Goal: Task Accomplishment & Management: Manage account settings

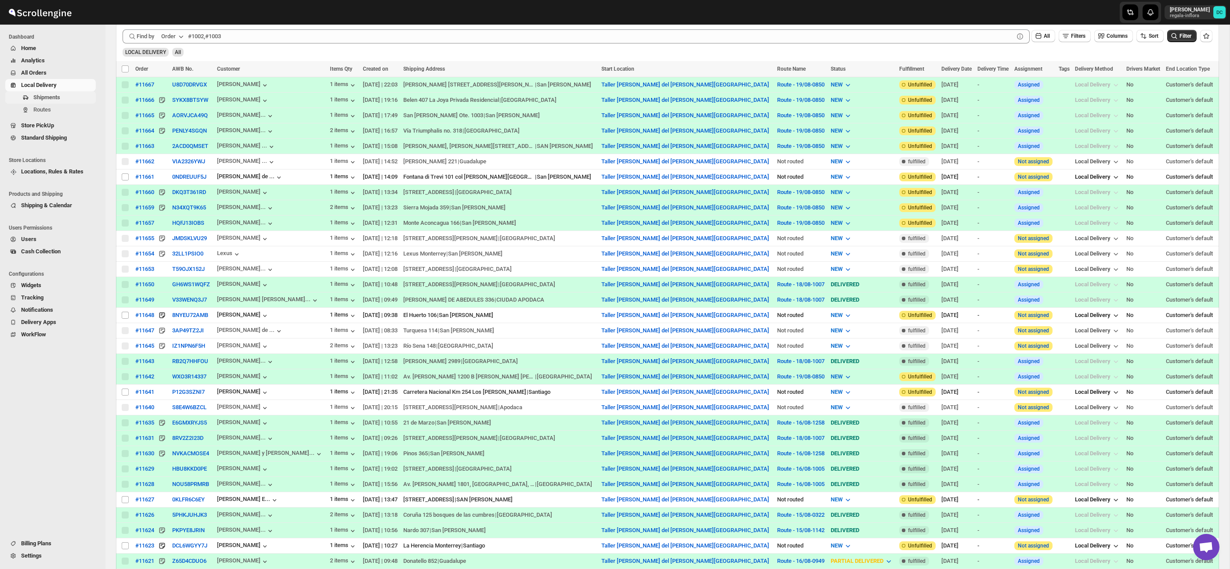
scroll to position [247, 0]
click at [67, 109] on span "Routes" at bounding box center [63, 109] width 61 height 9
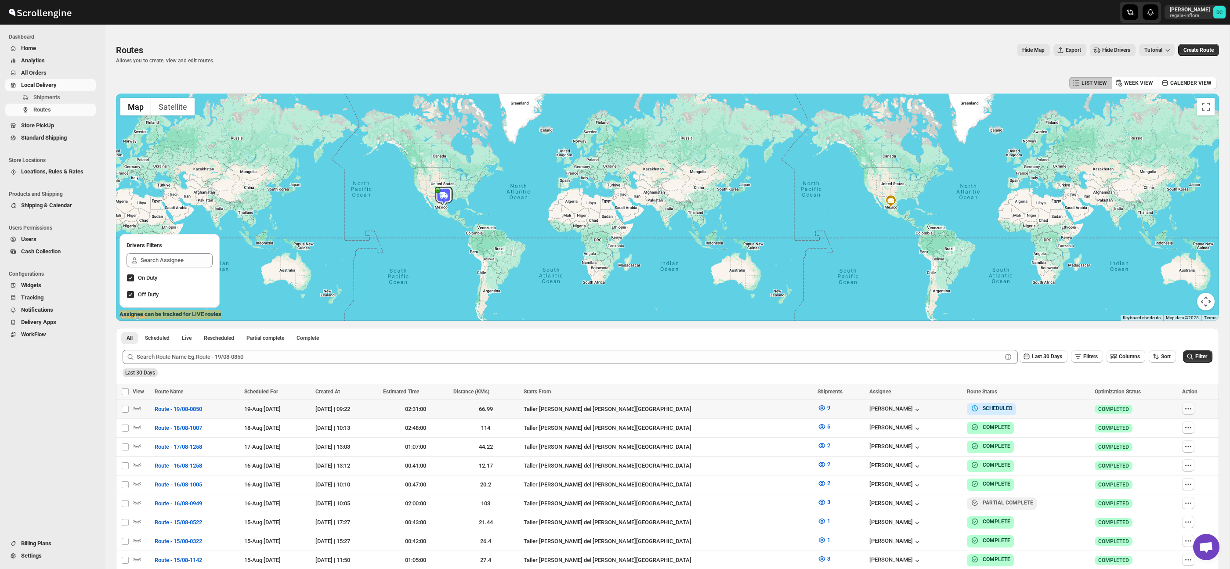
click at [1187, 407] on icon "button" at bounding box center [1188, 409] width 9 height 9
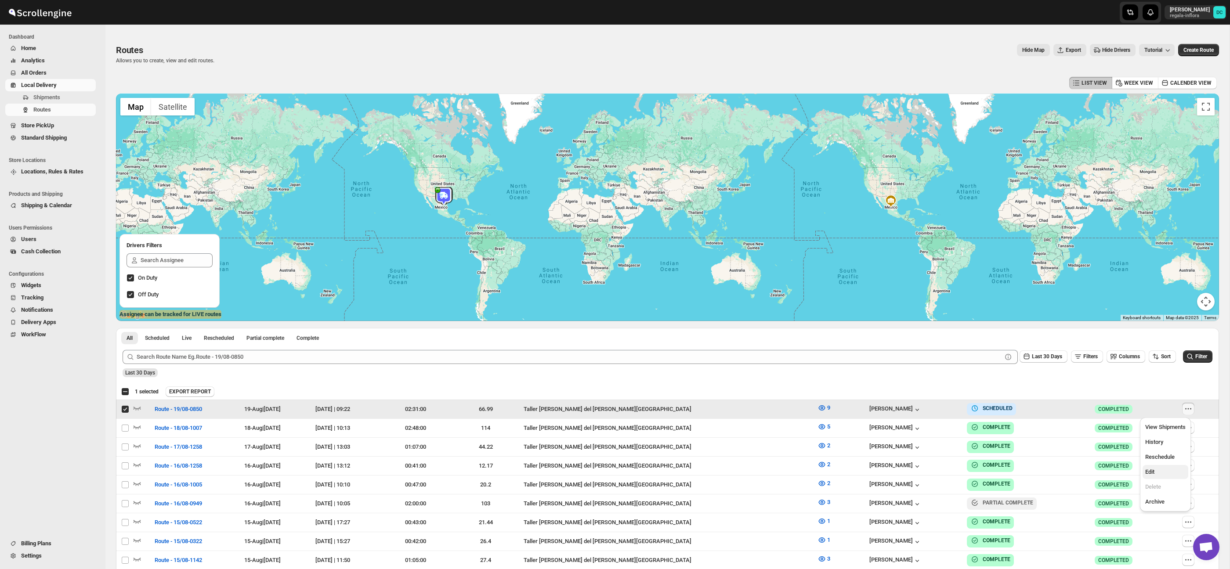
click at [1161, 470] on span "Edit" at bounding box center [1165, 472] width 40 height 9
checkbox input "false"
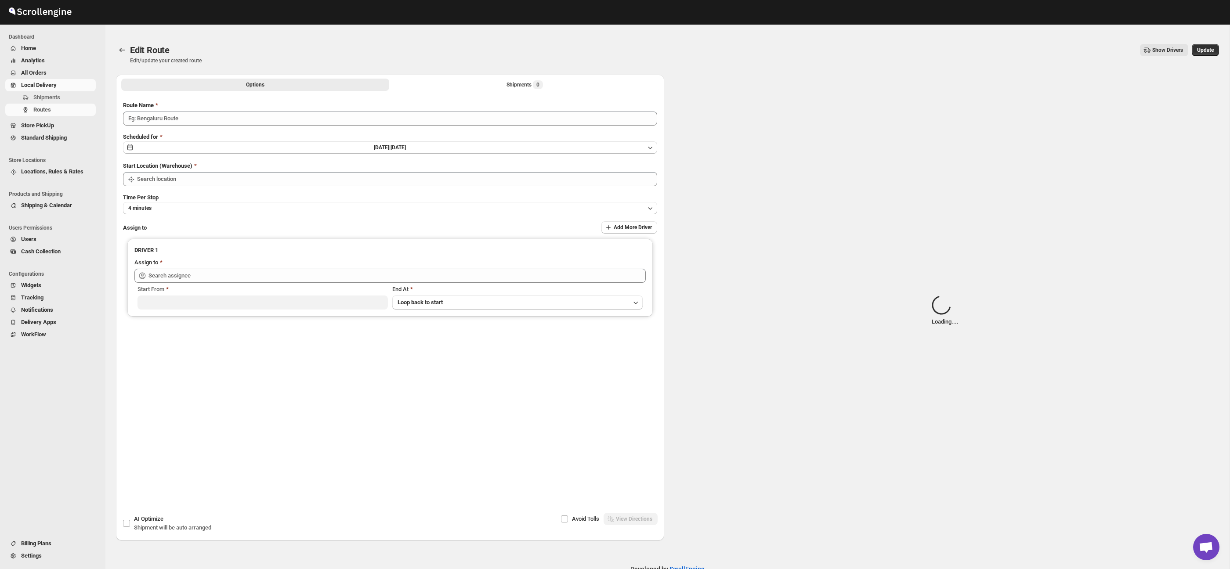
type input "Route - 19/08-0850"
type input "Taller [PERSON_NAME] del [PERSON_NAME][GEOGRAPHIC_DATA]"
type input "[PERSON_NAME] ([PERSON_NAME][EMAIL_ADDRESS][DOMAIN_NAME])"
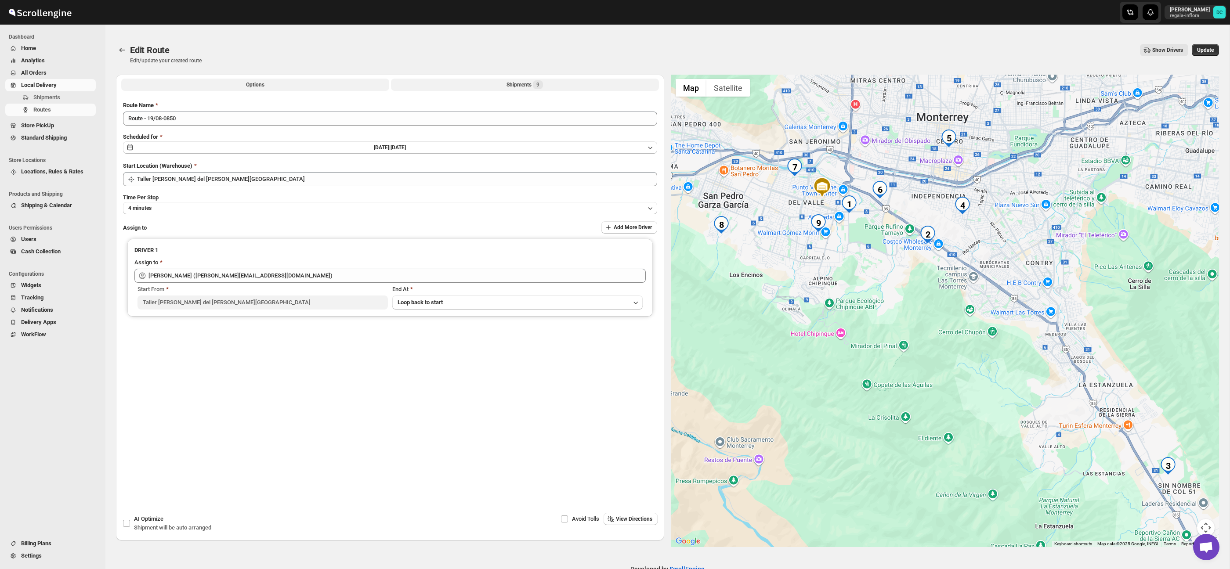
drag, startPoint x: 507, startPoint y: 87, endPoint x: 531, endPoint y: 85, distance: 24.3
click at [507, 87] on div "Shipments 9" at bounding box center [524, 84] width 36 height 9
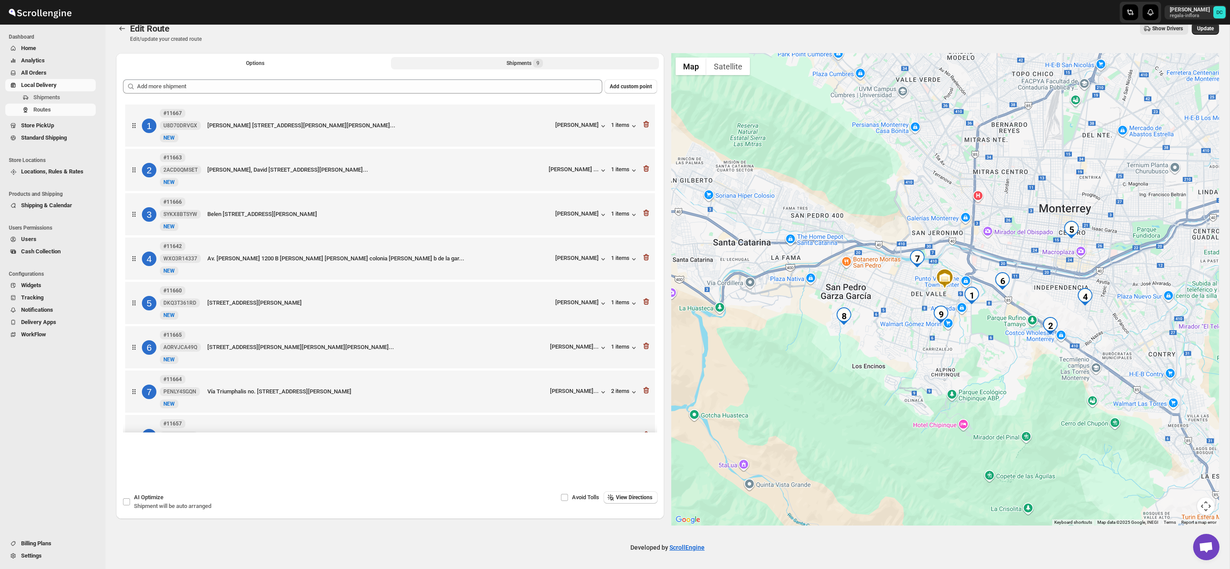
scroll to position [18, 0]
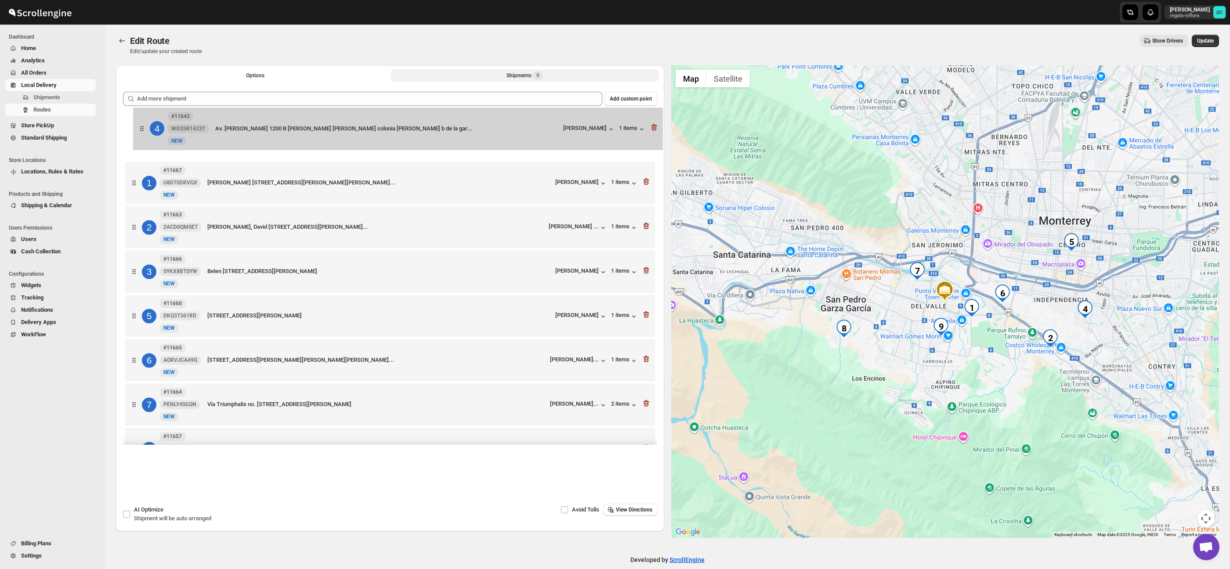
drag, startPoint x: 130, startPoint y: 268, endPoint x: 137, endPoint y: 121, distance: 146.9
click at [137, 122] on div "1 #11667 U8D70DRVGX New NEW [PERSON_NAME] [STREET_ADDRESS][PERSON_NAME][PERSON_…" at bounding box center [390, 317] width 534 height 404
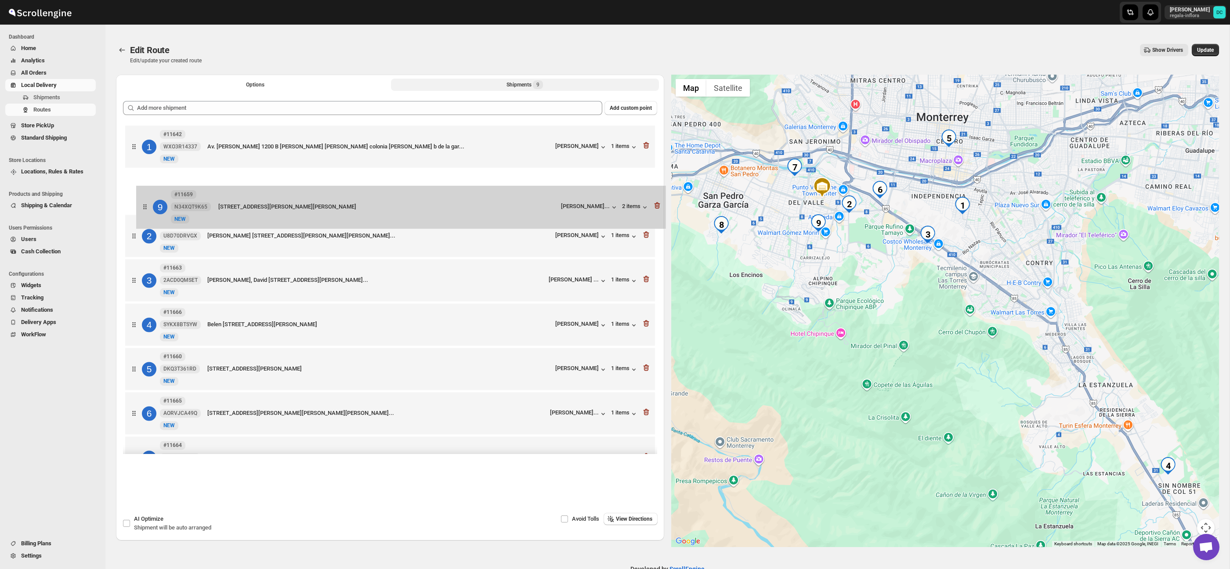
scroll to position [0, 0]
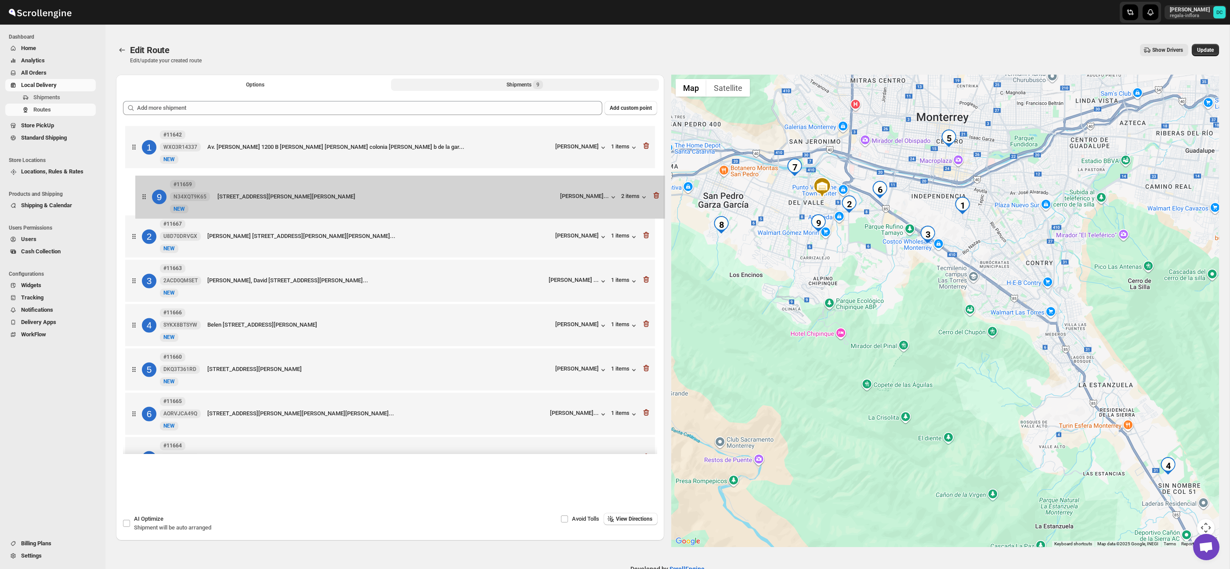
drag, startPoint x: 134, startPoint y: 436, endPoint x: 154, endPoint y: 190, distance: 247.3
click at [145, 192] on div "[STREET_ADDRESS] [PERSON_NAME] 1200 B [PERSON_NAME] [PERSON_NAME] colonia [PERS…" at bounding box center [390, 326] width 534 height 404
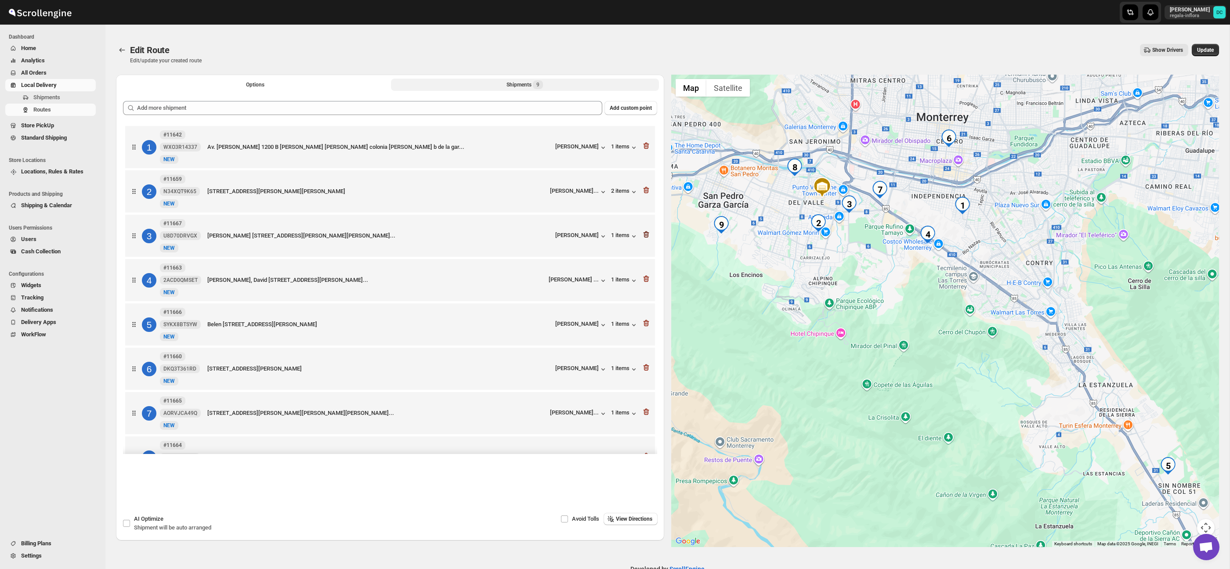
click at [647, 239] on icon "button" at bounding box center [646, 234] width 9 height 9
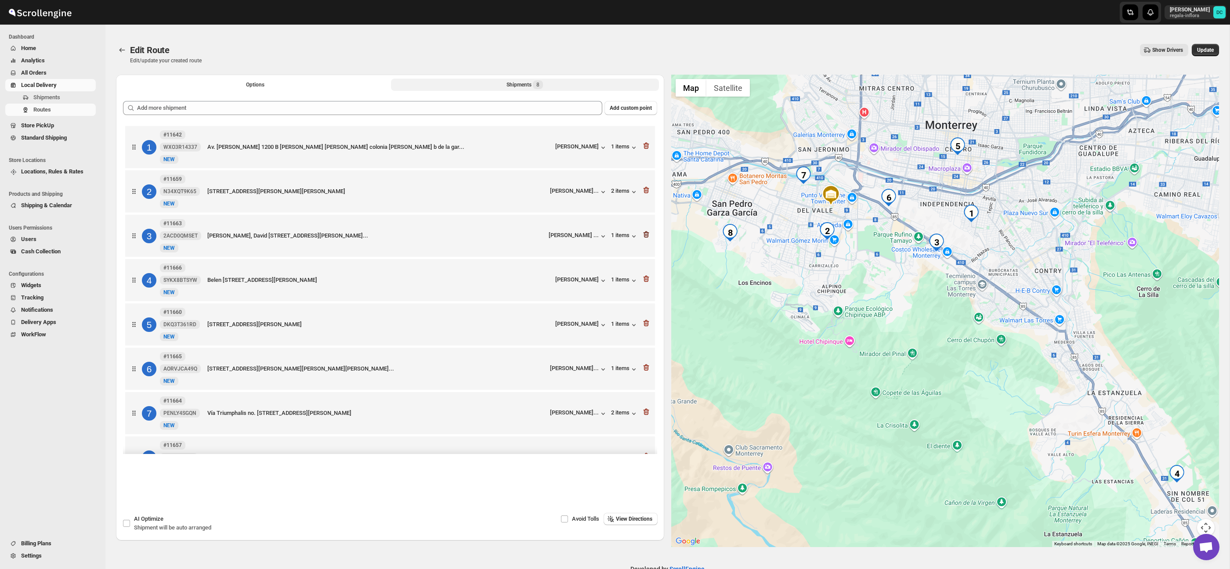
click at [647, 239] on icon "button" at bounding box center [646, 234] width 9 height 9
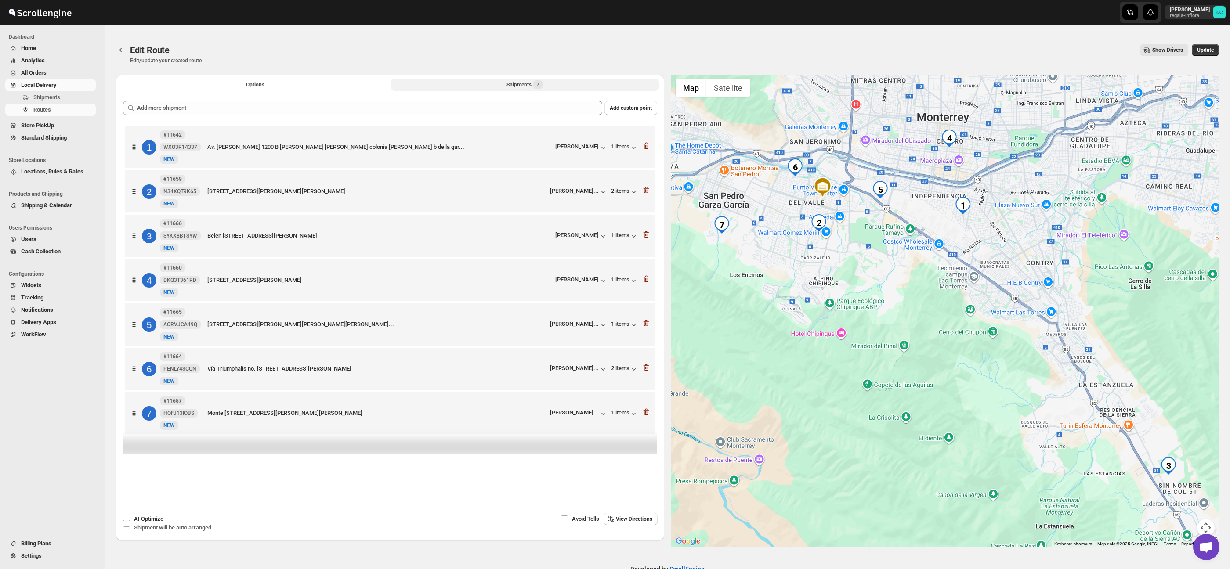
click at [647, 239] on icon "button" at bounding box center [646, 234] width 9 height 9
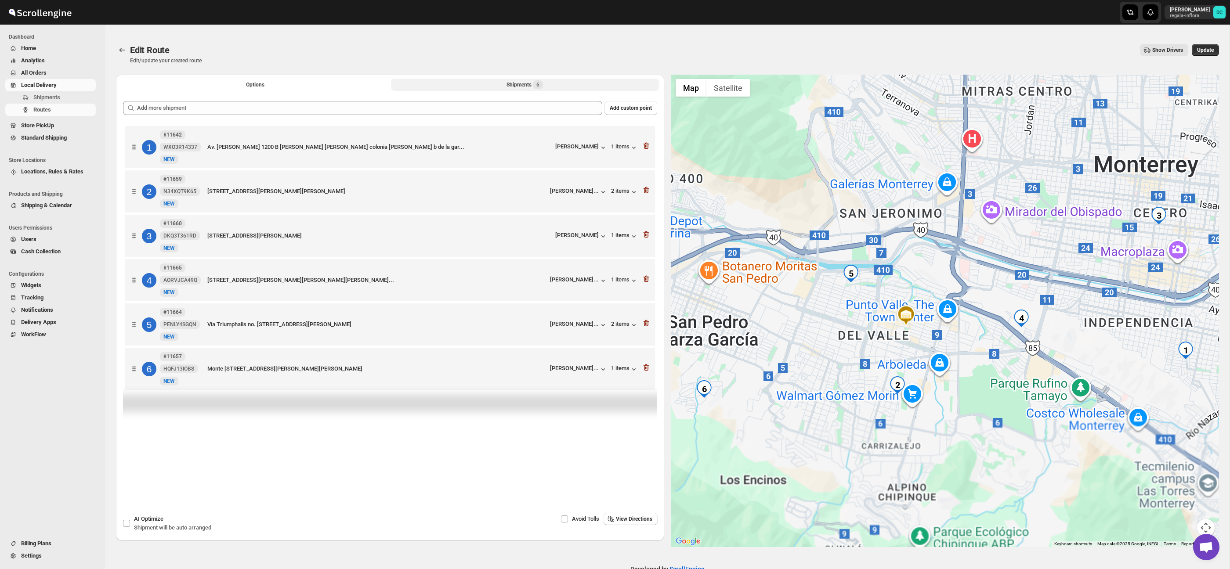
click at [647, 239] on icon "button" at bounding box center [646, 234] width 9 height 9
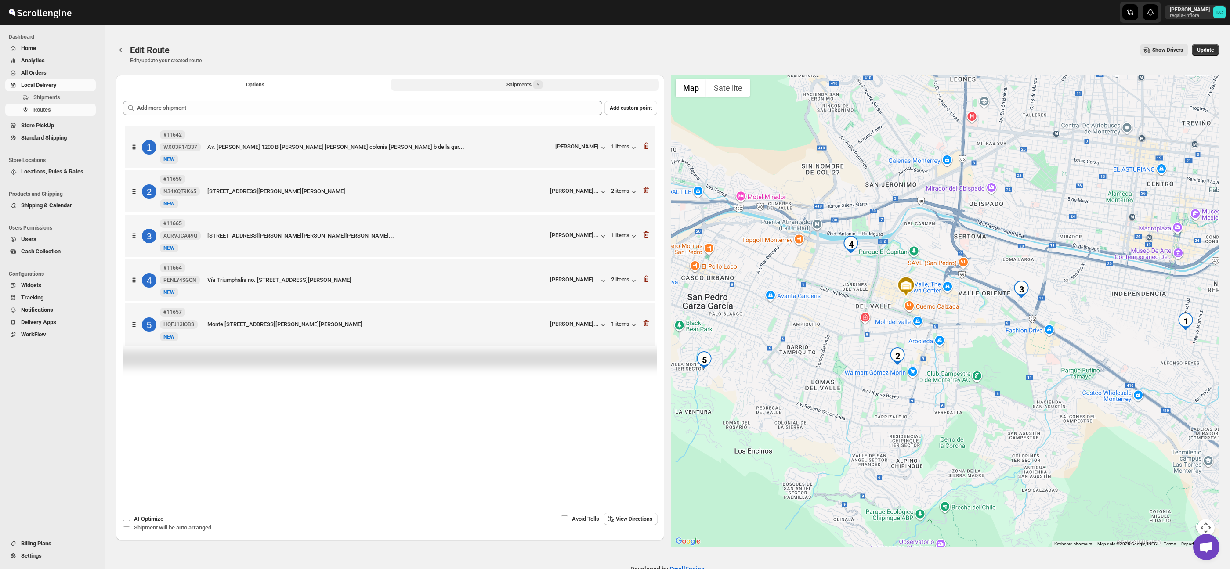
click at [647, 239] on icon "button" at bounding box center [646, 234] width 9 height 9
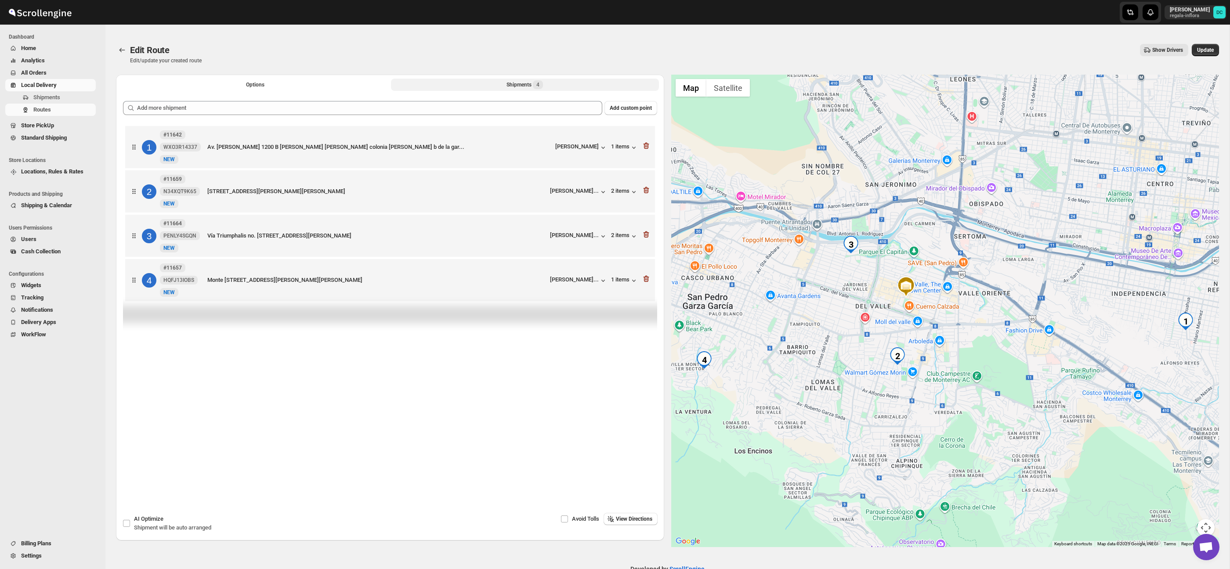
click at [647, 239] on icon "button" at bounding box center [646, 234] width 9 height 9
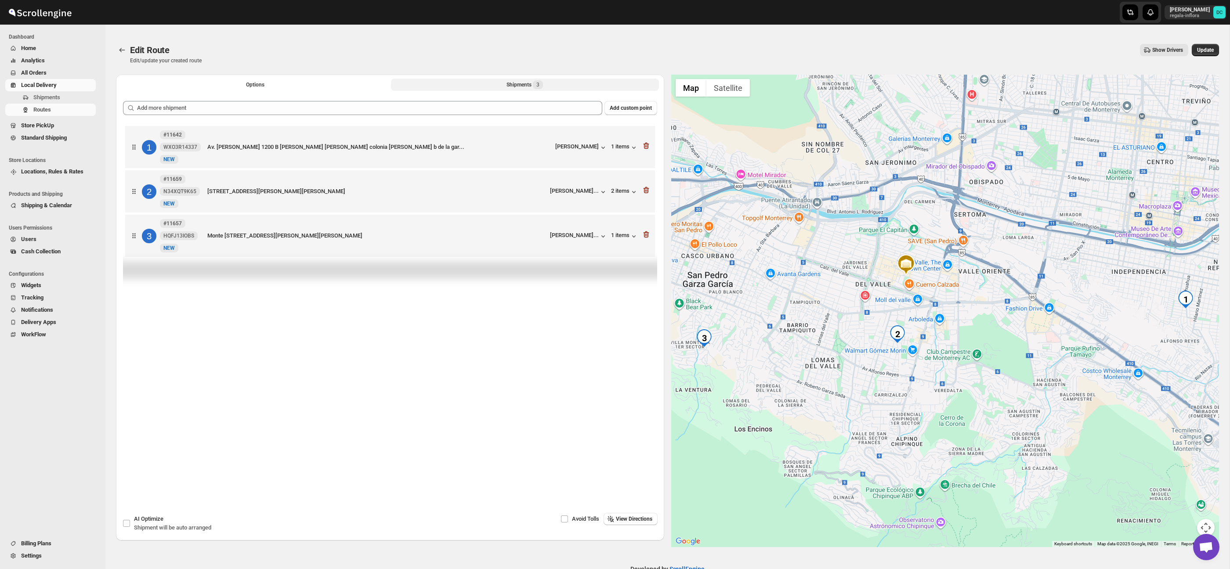
click at [647, 239] on icon "button" at bounding box center [646, 234] width 9 height 9
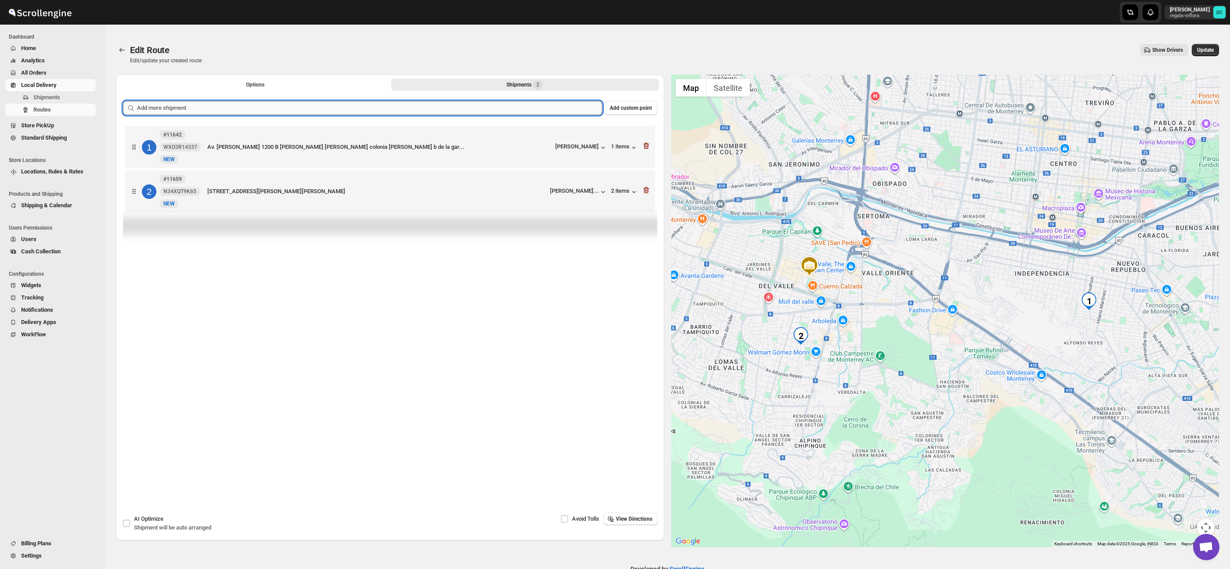
click at [380, 112] on input "text" at bounding box center [369, 108] width 465 height 14
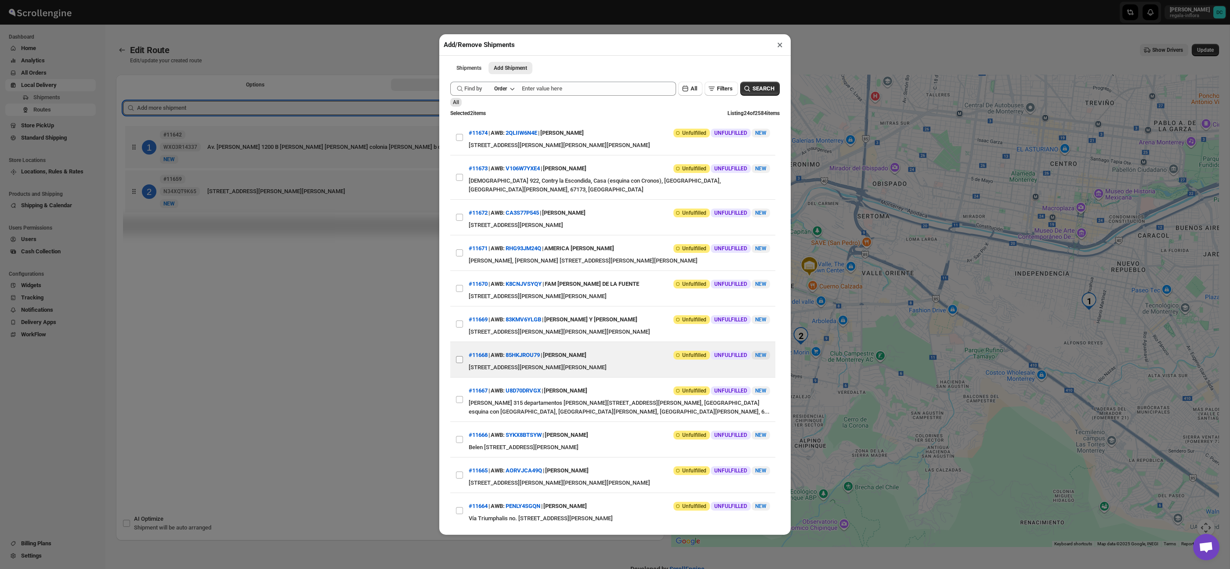
click at [459, 356] on input "View details for 68a495e9fc41024ff29cc4e6" at bounding box center [459, 359] width 7 height 7
checkbox input "true"
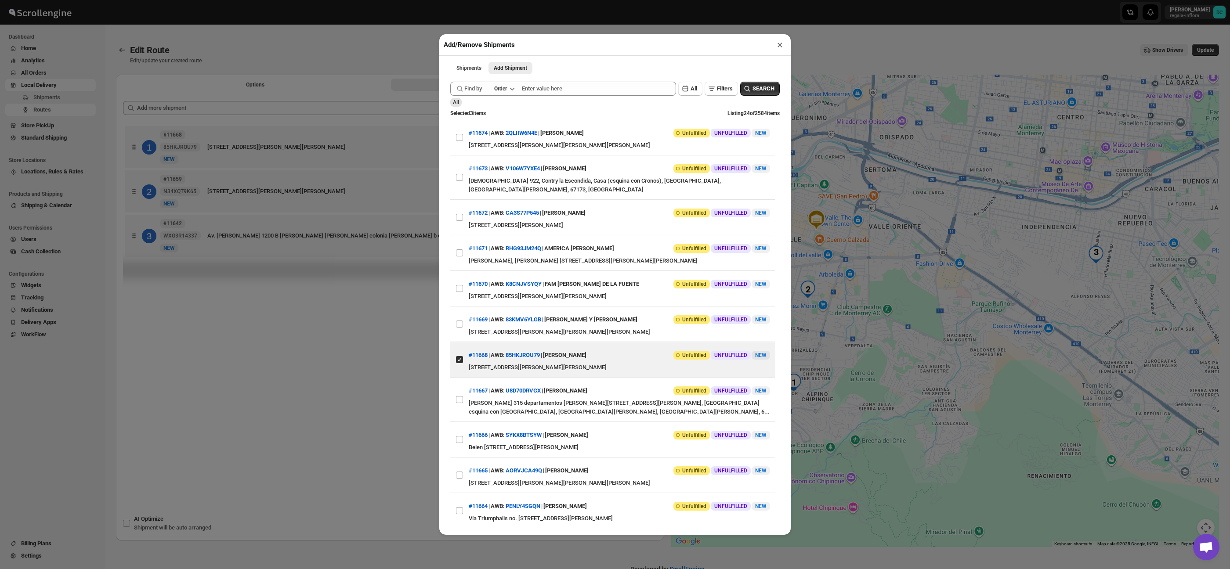
click at [403, 41] on div "Add/Remove Shipments × Shipments Add Shipment More views Shipments Add Shipment…" at bounding box center [615, 284] width 1230 height 569
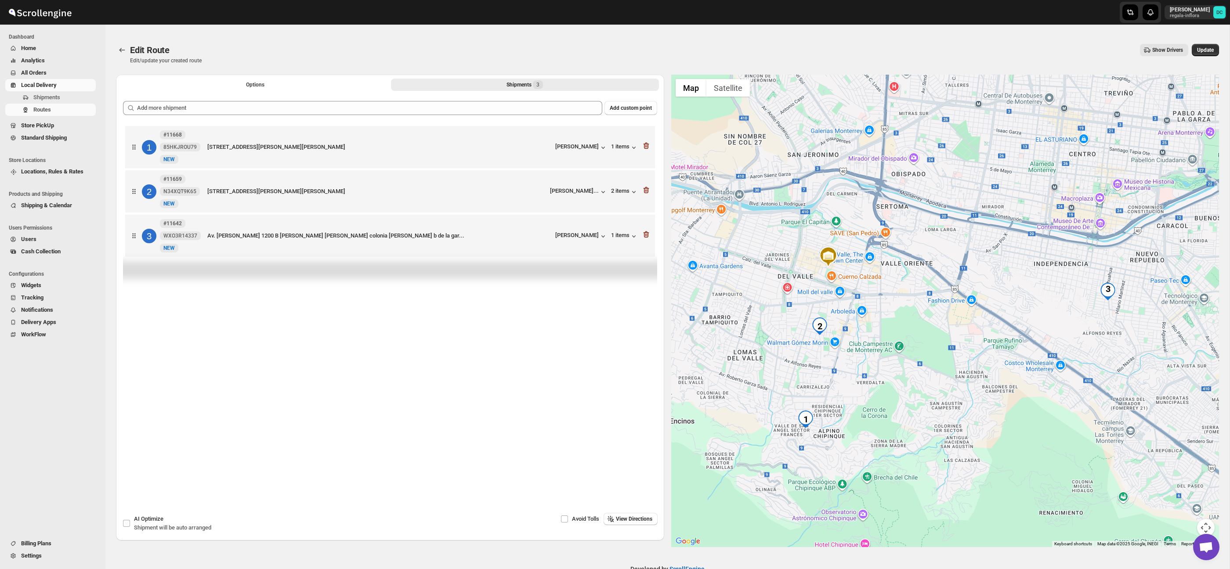
drag, startPoint x: 905, startPoint y: 338, endPoint x: 918, endPoint y: 365, distance: 30.4
click at [918, 365] on div at bounding box center [945, 311] width 548 height 473
drag, startPoint x: 136, startPoint y: 195, endPoint x: 140, endPoint y: 163, distance: 32.8
click at [140, 163] on div "1 #11668 85HKJROU79 New NEW [STREET_ADDRESS][PERSON_NAME][PERSON_NAME] [PERSON_…" at bounding box center [390, 192] width 534 height 137
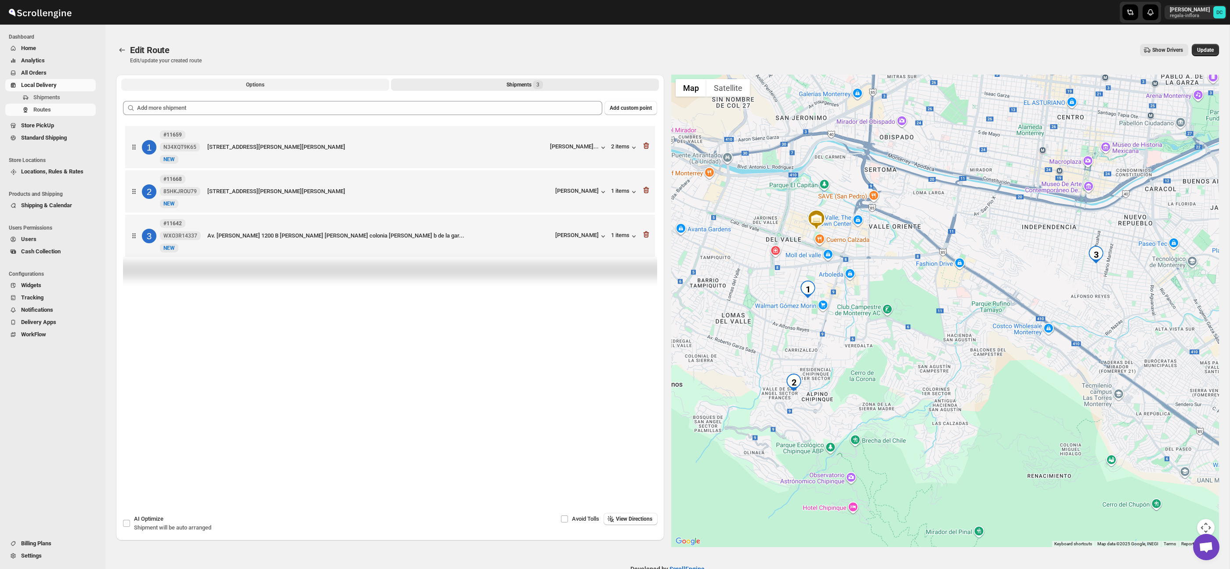
click at [246, 83] on span "Options" at bounding box center [255, 84] width 18 height 7
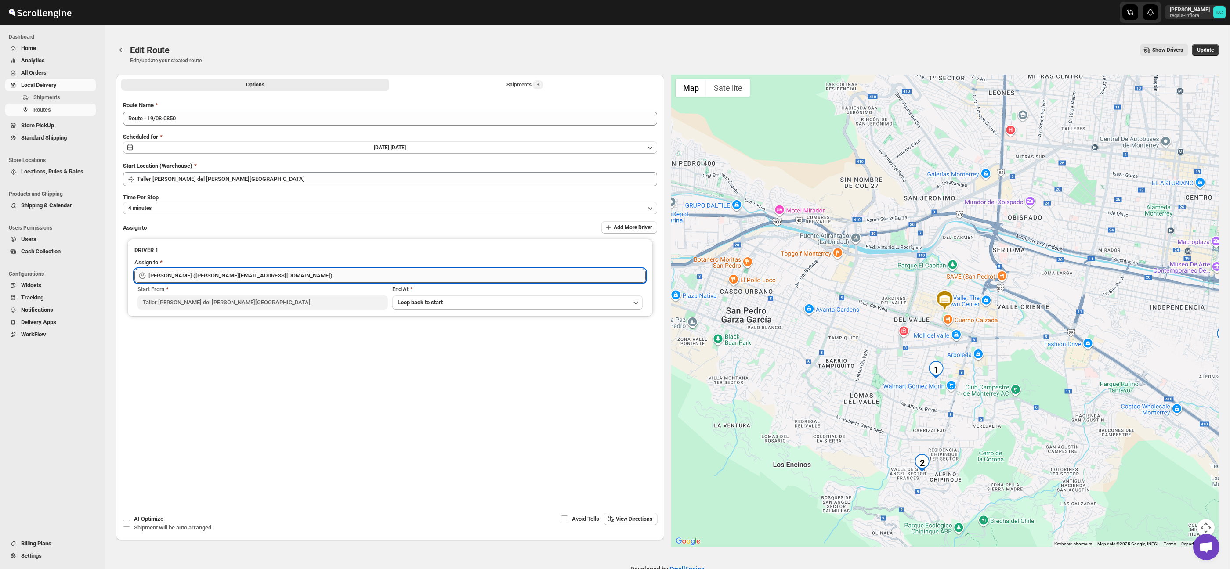
click at [271, 276] on input "[PERSON_NAME] ([PERSON_NAME][EMAIL_ADDRESS][DOMAIN_NAME])" at bounding box center [396, 276] width 497 height 14
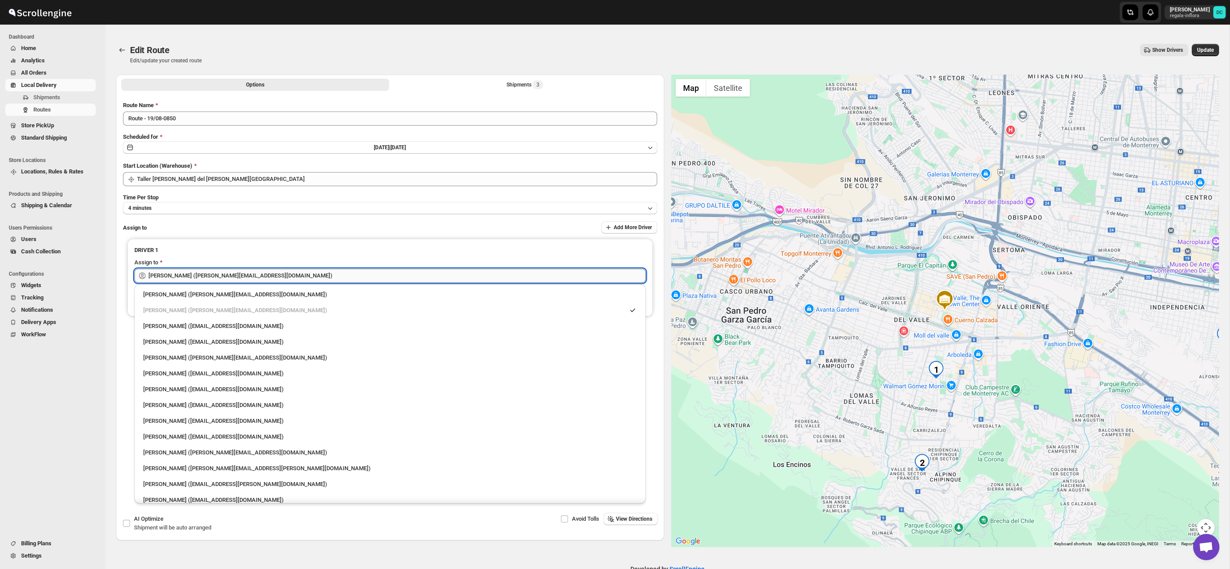
click at [271, 276] on input "[PERSON_NAME] ([PERSON_NAME][EMAIL_ADDRESS][DOMAIN_NAME])" at bounding box center [396, 276] width 497 height 14
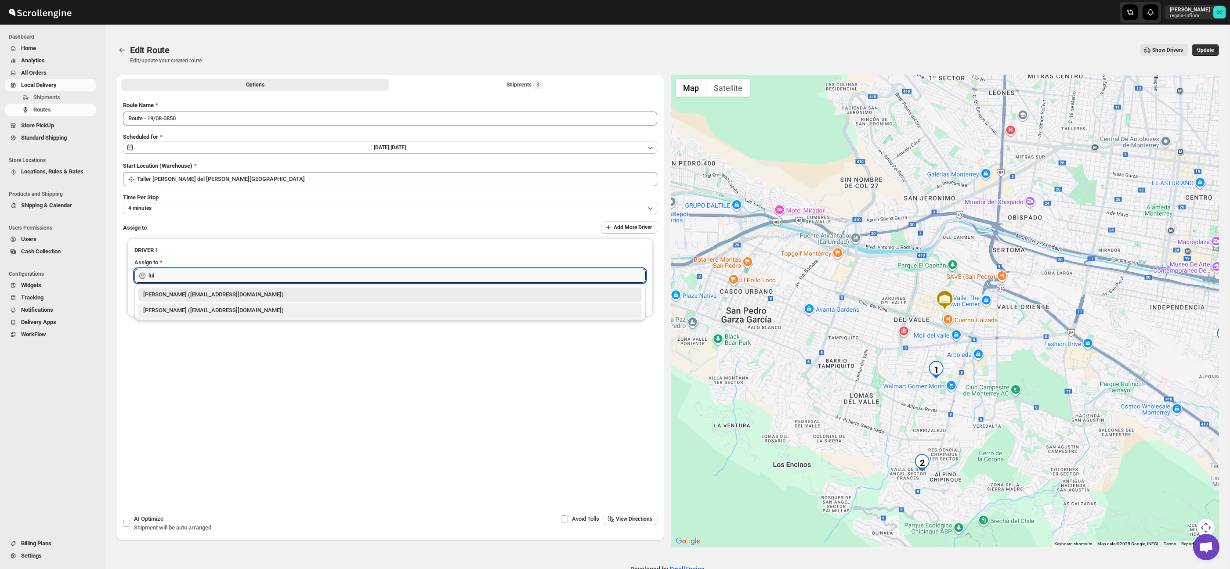
click at [200, 310] on div "[PERSON_NAME] ([EMAIL_ADDRESS][DOMAIN_NAME])" at bounding box center [390, 310] width 494 height 9
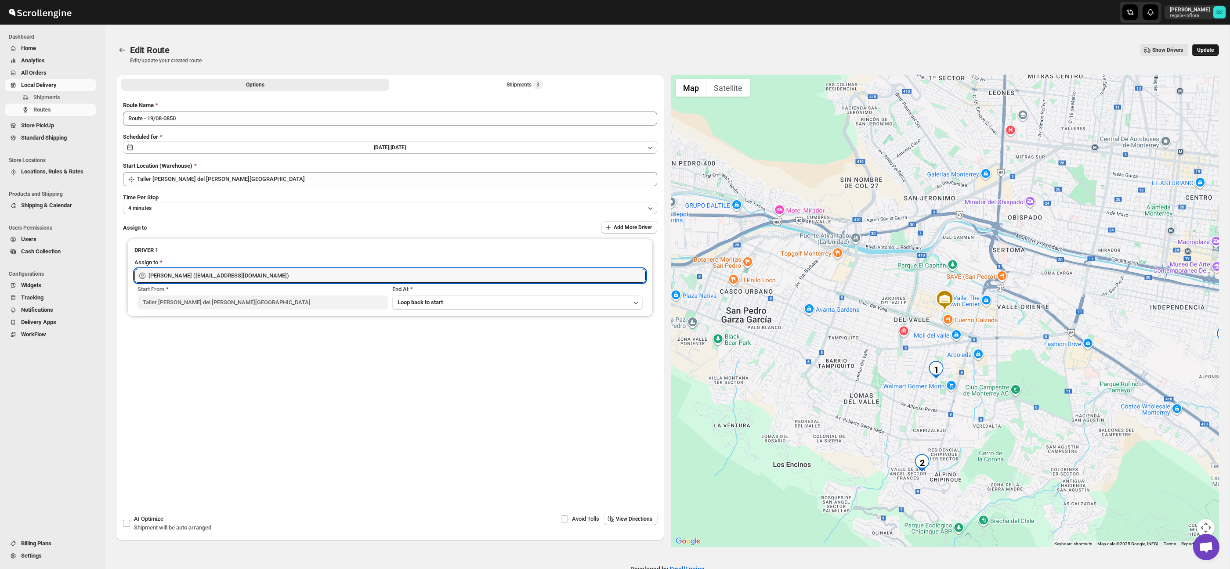
type input "[PERSON_NAME] ([EMAIL_ADDRESS][DOMAIN_NAME])"
click at [1210, 50] on span "Update" at bounding box center [1205, 50] width 17 height 7
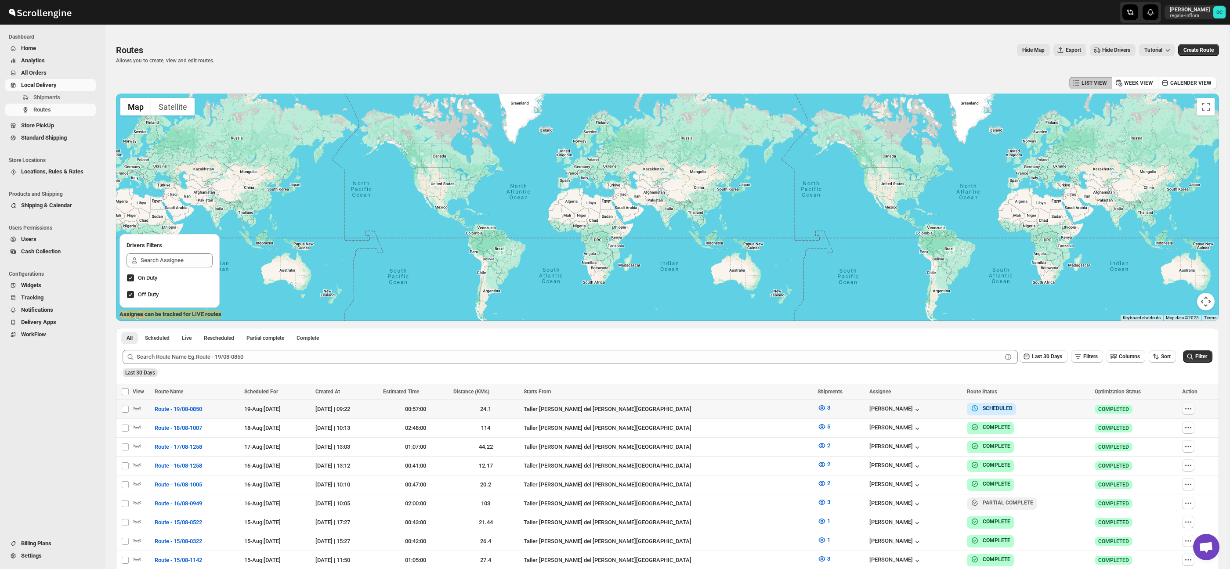
click at [1184, 409] on icon "button" at bounding box center [1188, 409] width 9 height 9
checkbox input "true"
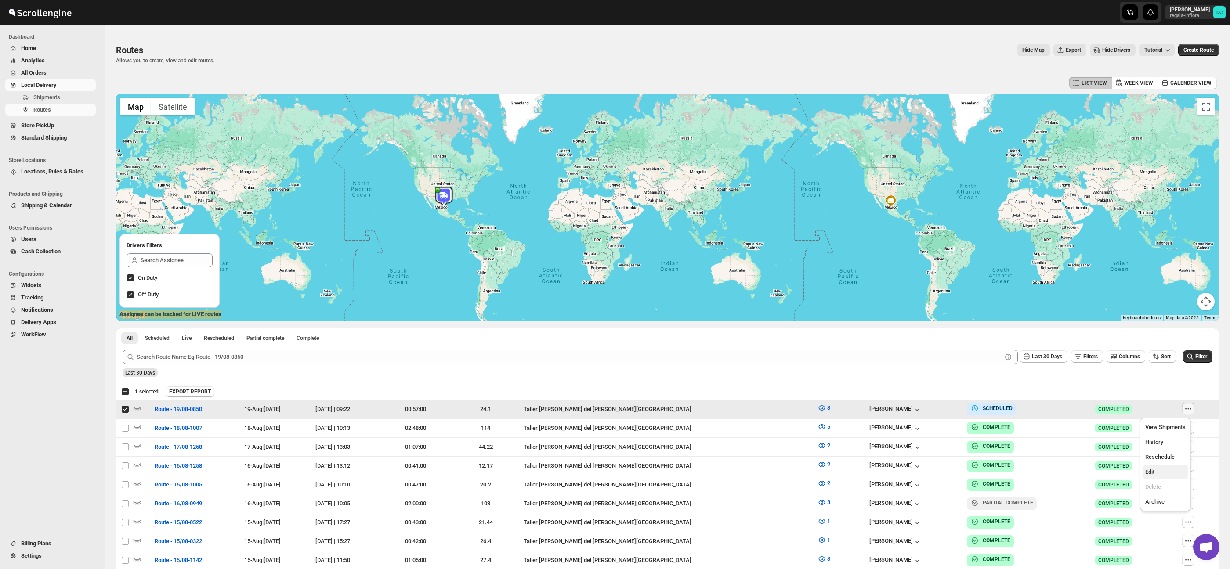
click at [1160, 472] on span "Edit" at bounding box center [1165, 472] width 40 height 9
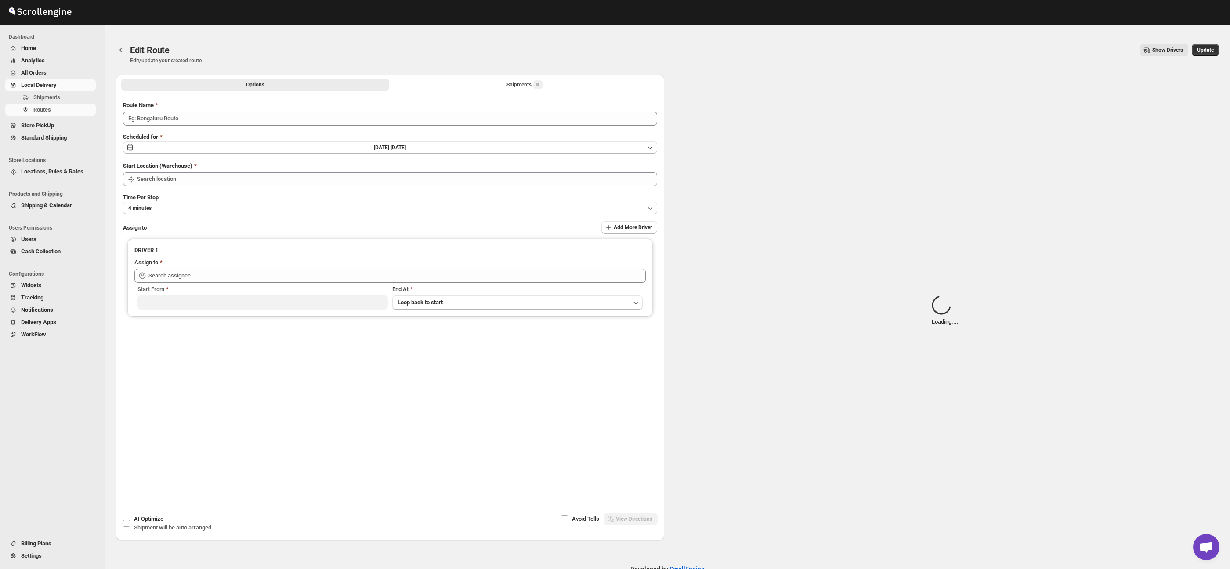
type input "Route - 19/08-0850"
type input "Taller [PERSON_NAME] del [PERSON_NAME][GEOGRAPHIC_DATA]"
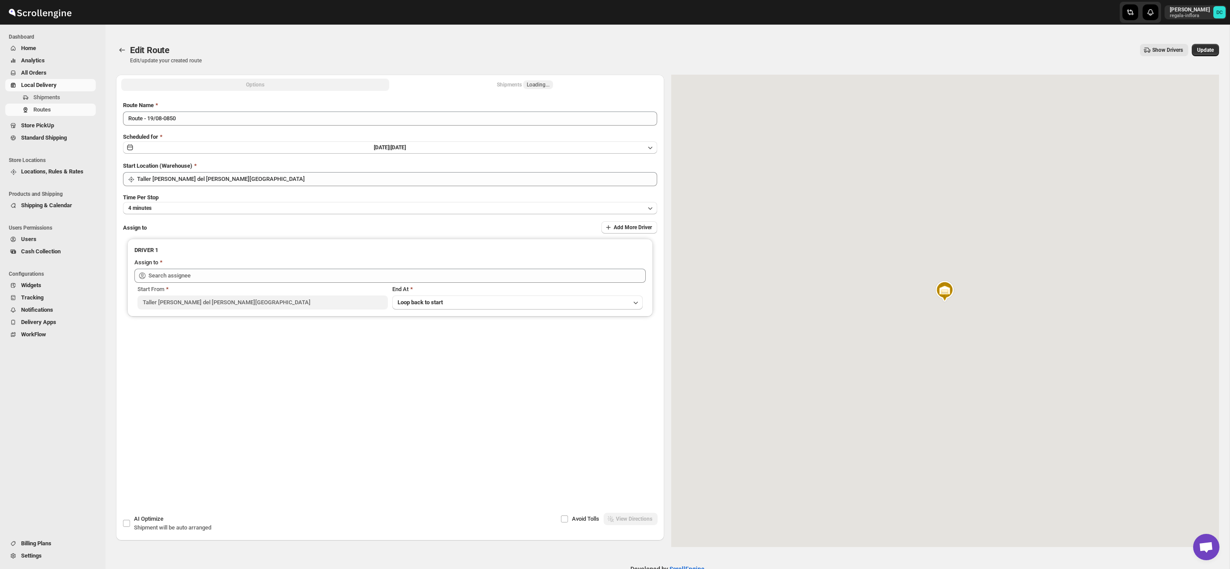
type input "[PERSON_NAME] ([EMAIL_ADDRESS][DOMAIN_NAME])"
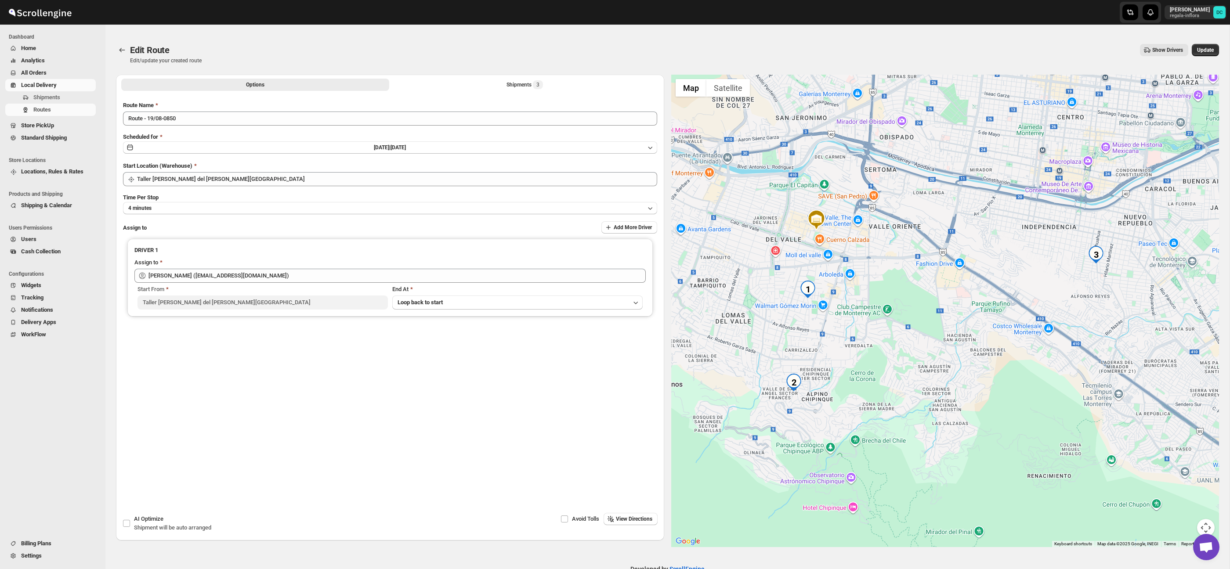
click at [467, 77] on div "Options Shipments 3 More views Options Shipments 3 More views" at bounding box center [390, 84] width 548 height 19
click at [468, 83] on button "Shipments 3" at bounding box center [525, 85] width 268 height 12
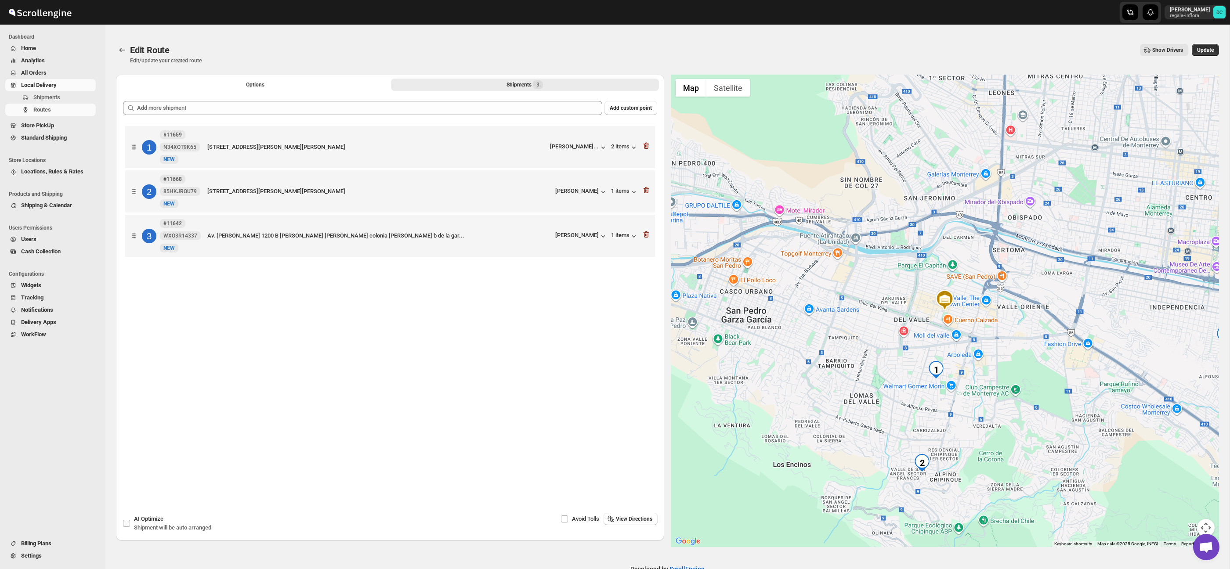
drag, startPoint x: 987, startPoint y: 387, endPoint x: 990, endPoint y: 330, distance: 57.2
click at [988, 327] on div at bounding box center [945, 311] width 548 height 473
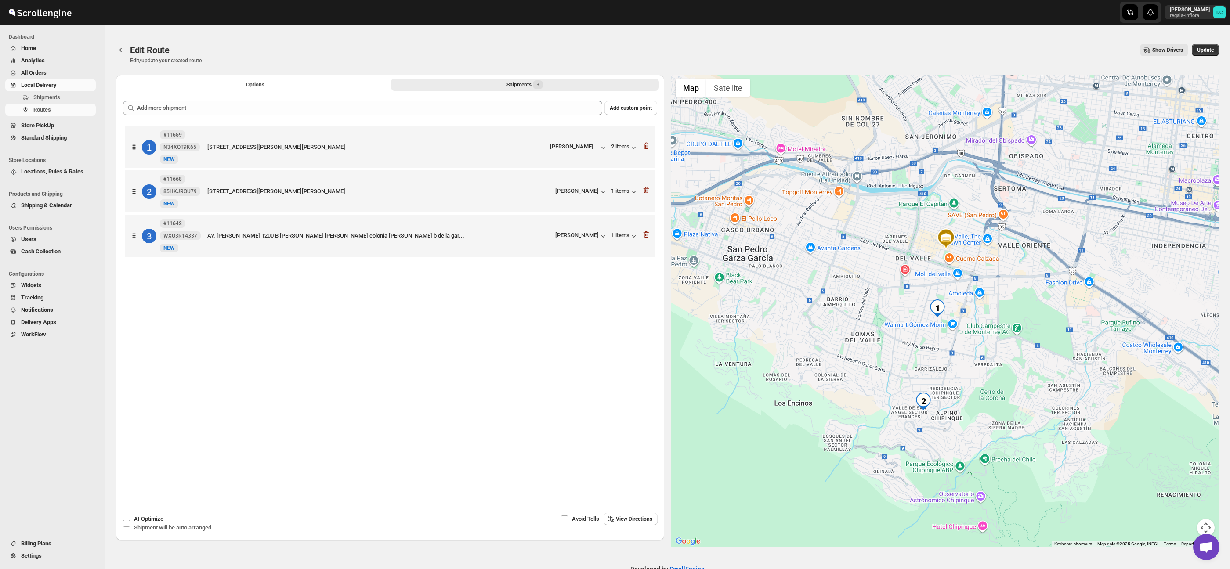
click at [1209, 524] on button "Map camera controls" at bounding box center [1206, 528] width 18 height 18
click at [1182, 482] on button "Zoom in" at bounding box center [1184, 484] width 18 height 18
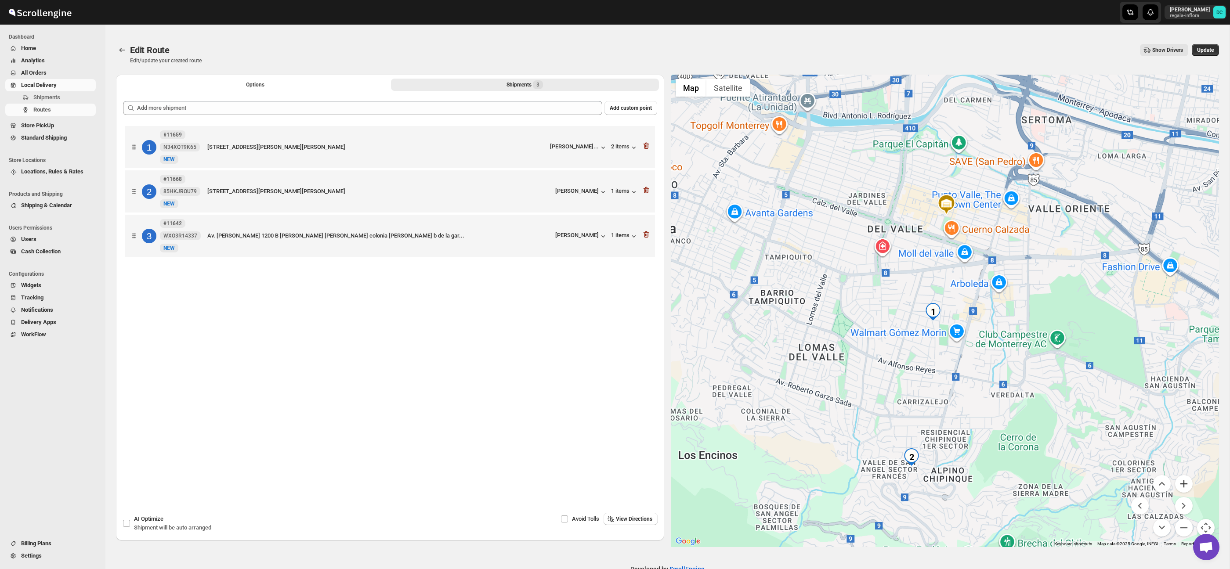
click at [1182, 482] on button "Zoom in" at bounding box center [1184, 484] width 18 height 18
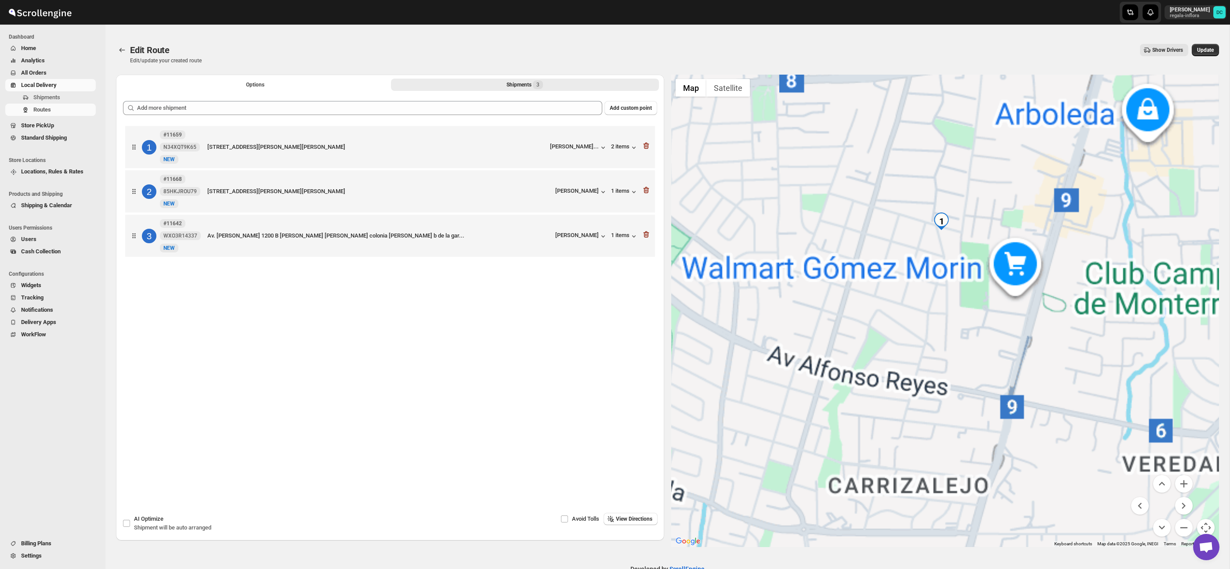
drag, startPoint x: 1000, startPoint y: 432, endPoint x: 1017, endPoint y: 391, distance: 44.1
click at [1026, 340] on div at bounding box center [945, 311] width 548 height 473
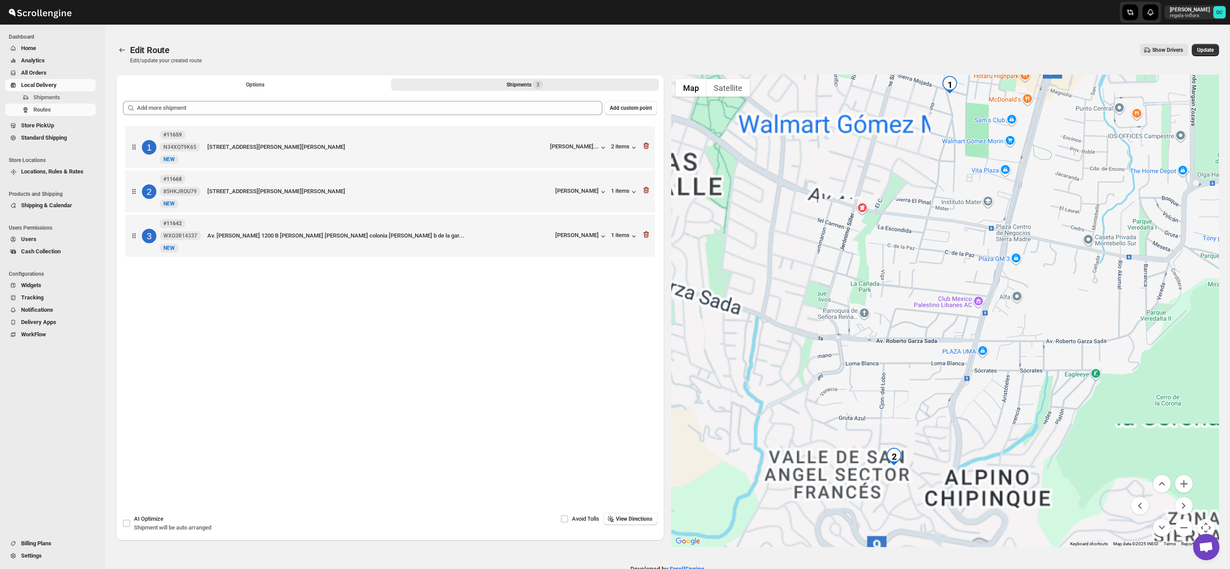
drag, startPoint x: 994, startPoint y: 445, endPoint x: 988, endPoint y: 379, distance: 66.1
click at [998, 303] on div at bounding box center [945, 311] width 548 height 473
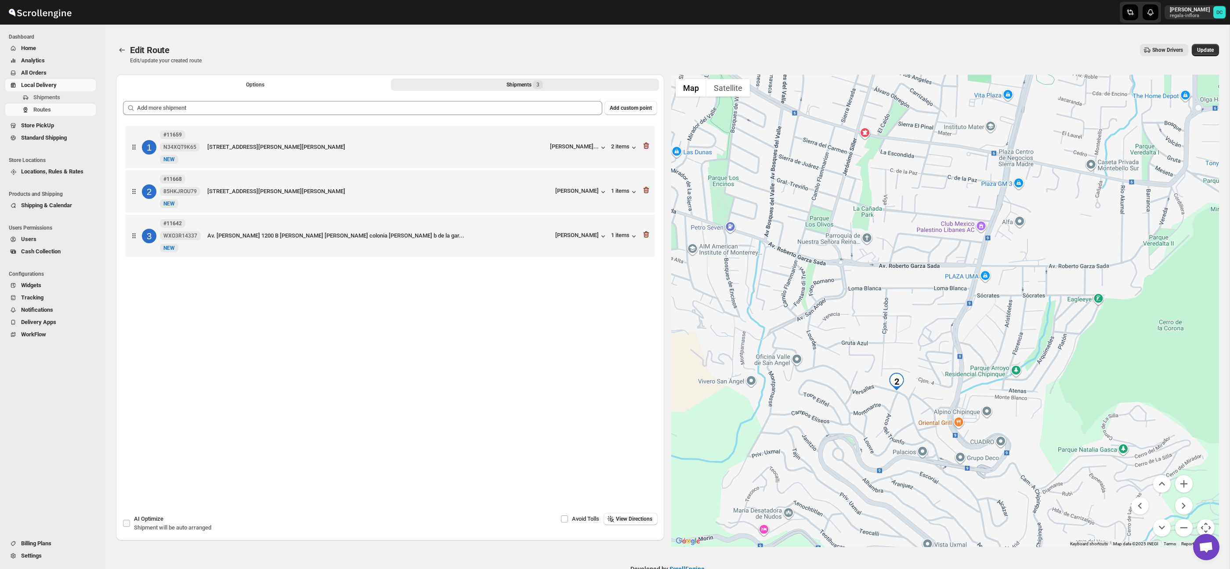
drag, startPoint x: 984, startPoint y: 406, endPoint x: 1002, endPoint y: 300, distance: 107.4
click at [1002, 298] on div at bounding box center [945, 311] width 548 height 473
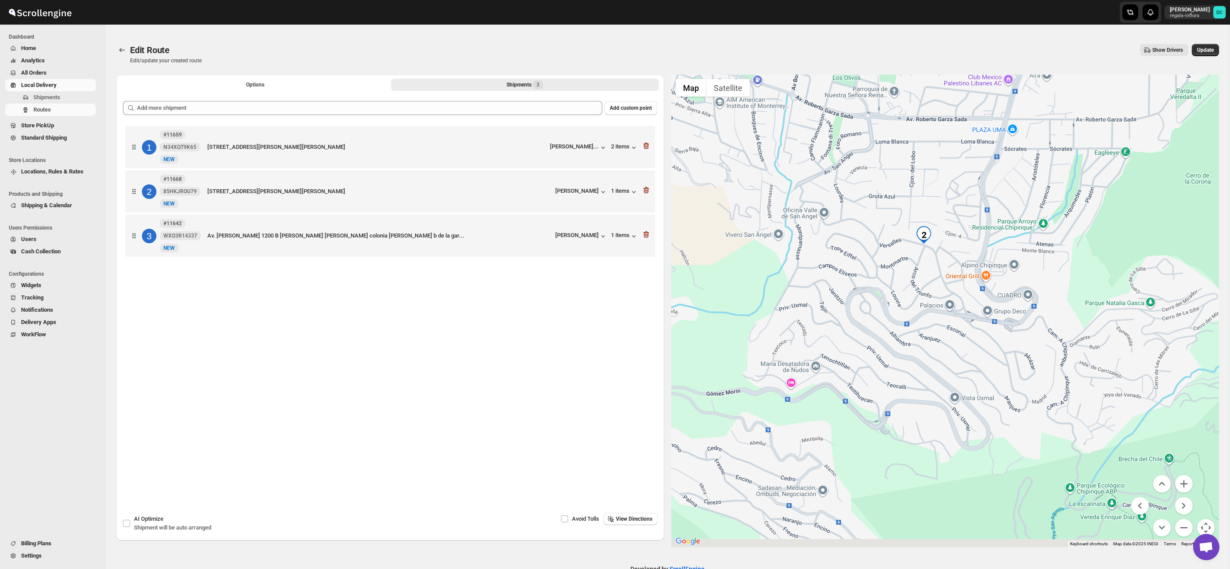
drag, startPoint x: 994, startPoint y: 395, endPoint x: 1015, endPoint y: 367, distance: 34.8
click at [1007, 355] on div at bounding box center [945, 311] width 548 height 473
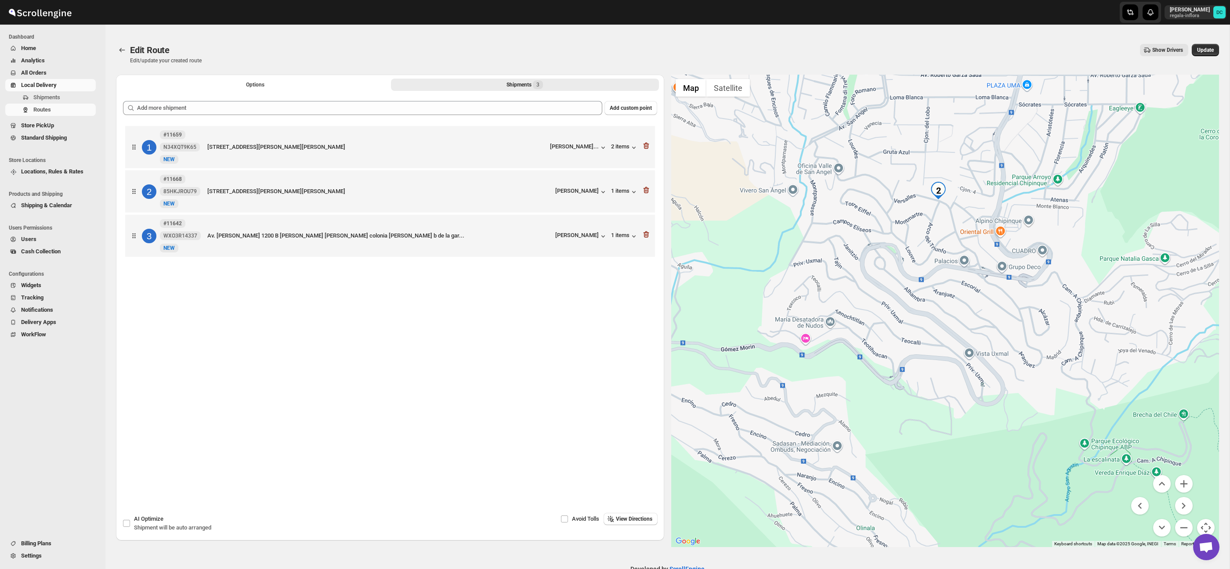
drag, startPoint x: 1021, startPoint y: 338, endPoint x: 1038, endPoint y: 434, distance: 97.4
click at [1034, 410] on div at bounding box center [945, 311] width 548 height 473
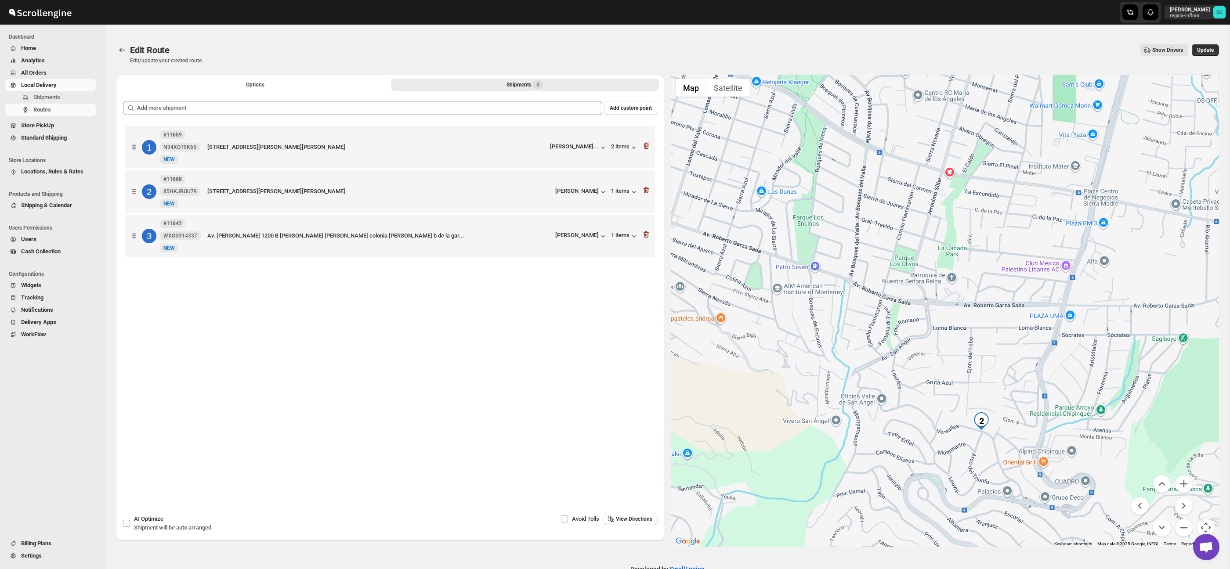
drag, startPoint x: 983, startPoint y: 296, endPoint x: 965, endPoint y: 219, distance: 79.9
click at [965, 219] on div at bounding box center [945, 311] width 548 height 473
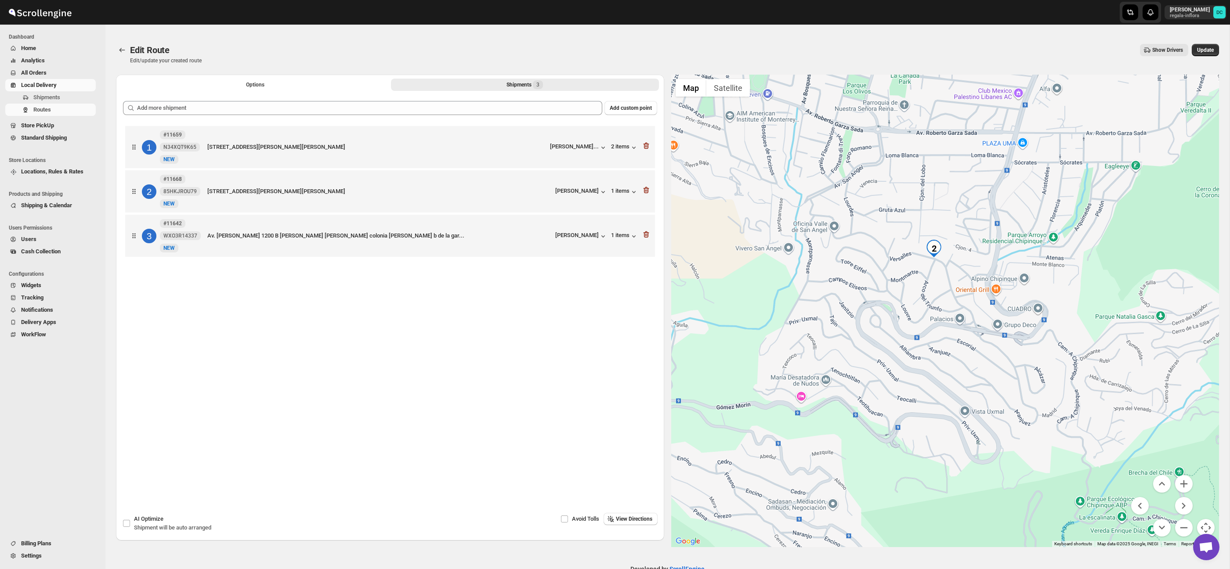
drag, startPoint x: 1019, startPoint y: 387, endPoint x: 1160, endPoint y: 472, distance: 164.1
click at [1019, 386] on div at bounding box center [945, 311] width 548 height 473
click at [1186, 486] on button "Zoom in" at bounding box center [1184, 484] width 18 height 18
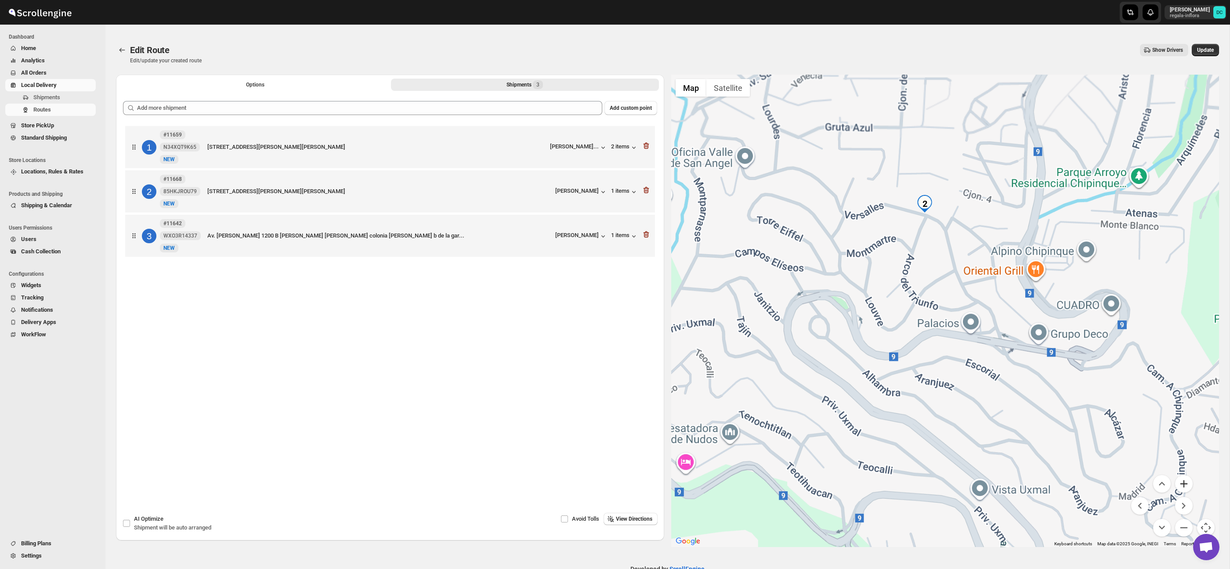
click at [1186, 486] on button "Zoom in" at bounding box center [1184, 484] width 18 height 18
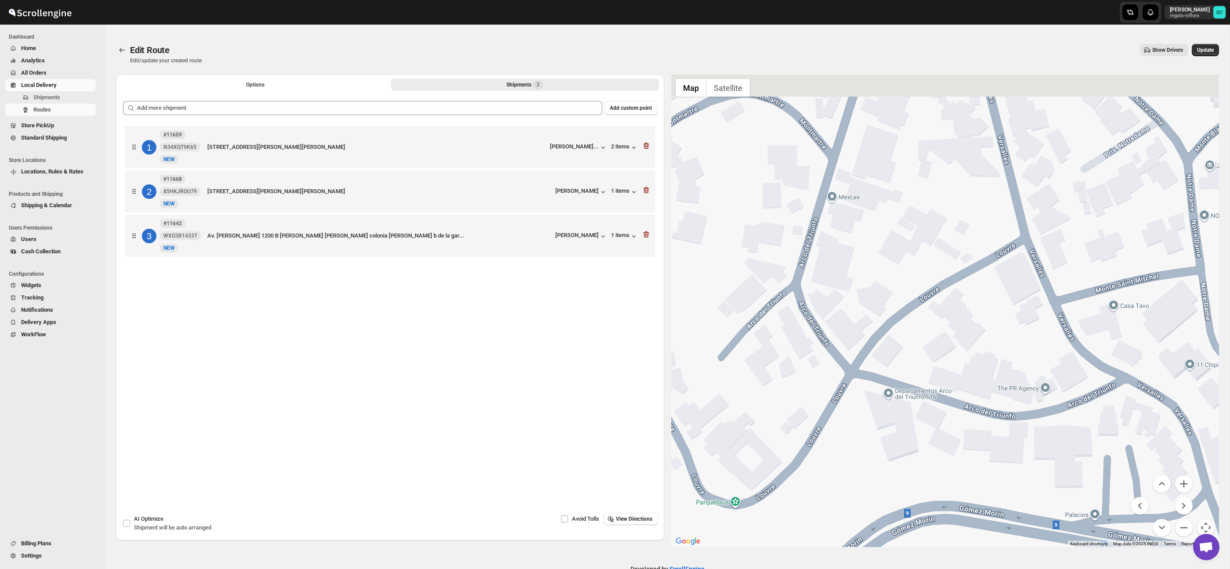
drag, startPoint x: 899, startPoint y: 172, endPoint x: 955, endPoint y: 360, distance: 195.7
click at [960, 383] on div at bounding box center [945, 311] width 548 height 473
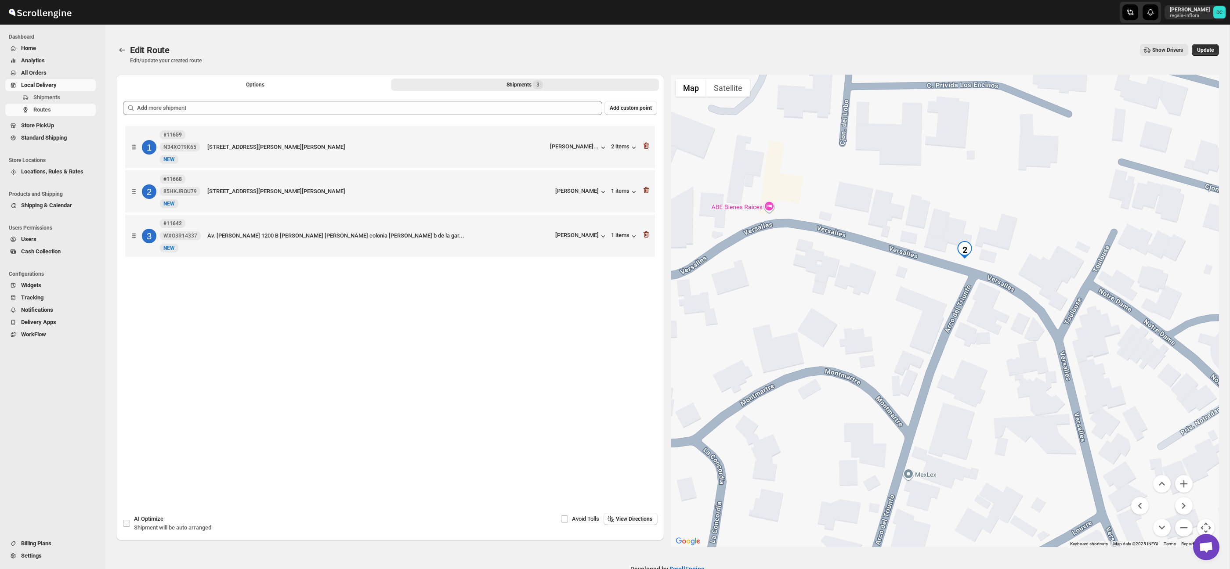
drag, startPoint x: 940, startPoint y: 306, endPoint x: 962, endPoint y: 358, distance: 56.4
click at [962, 358] on div at bounding box center [945, 311] width 548 height 473
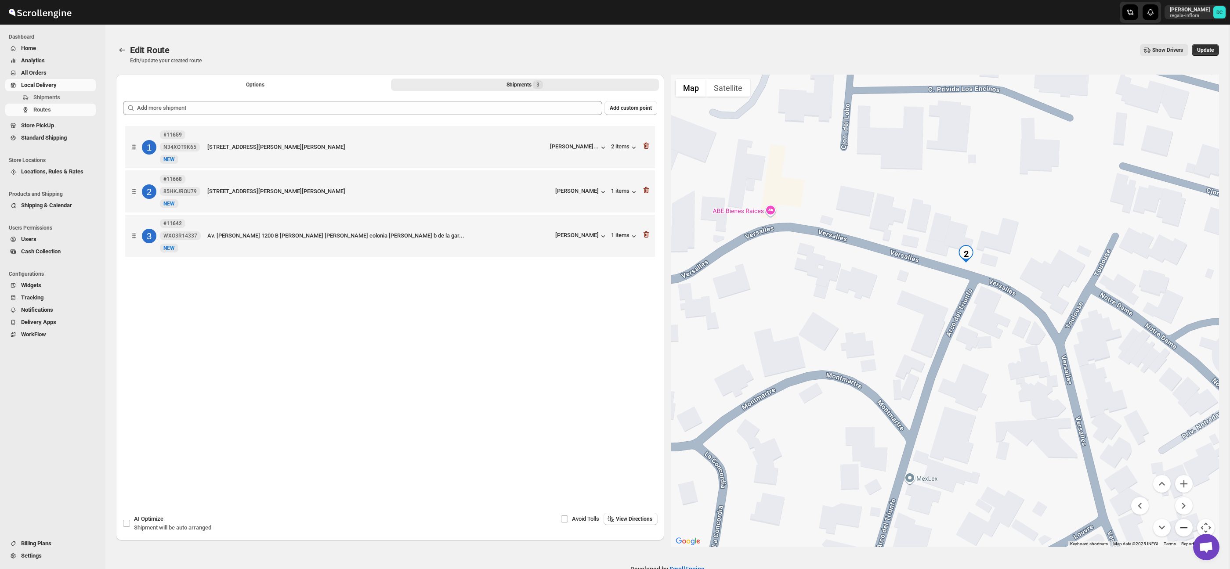
click at [1184, 524] on button "Zoom out" at bounding box center [1184, 528] width 18 height 18
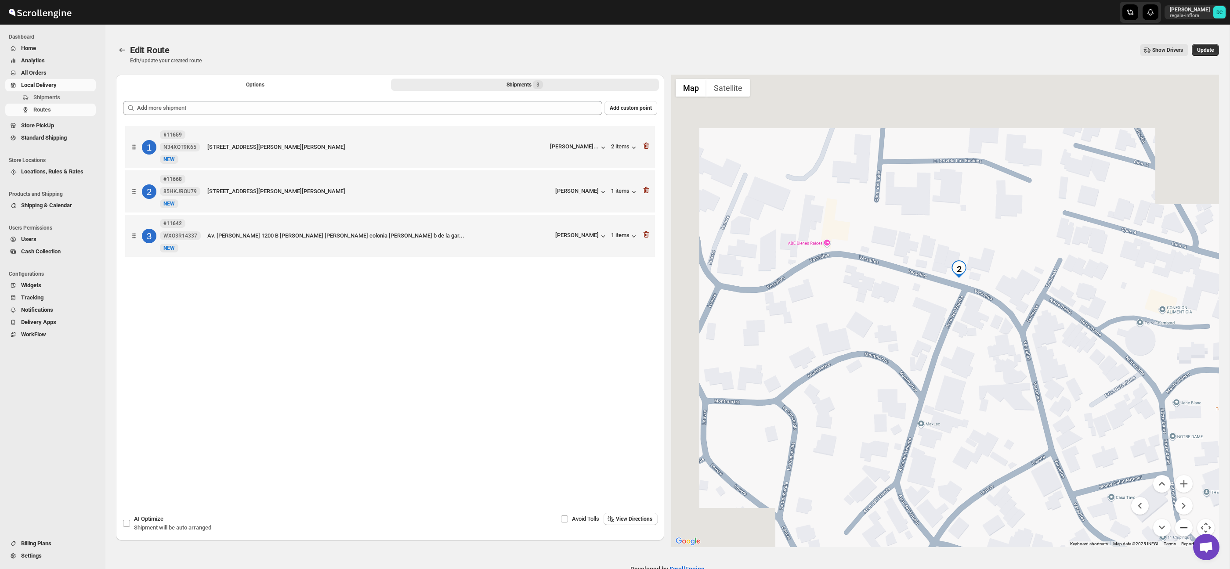
click at [1184, 524] on button "Zoom out" at bounding box center [1184, 528] width 18 height 18
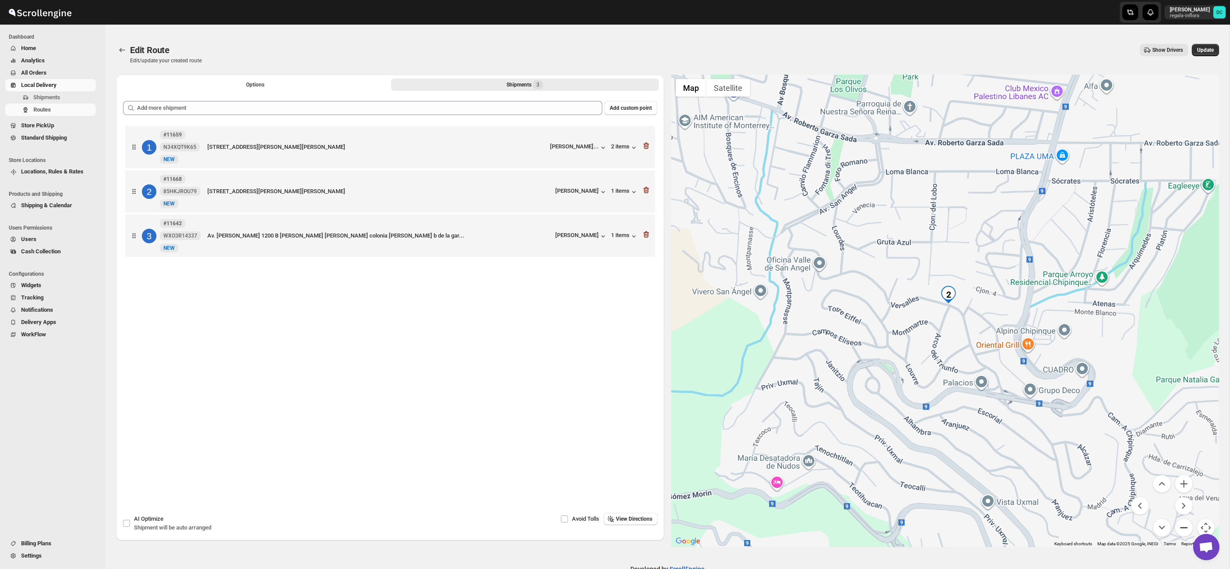
click at [1184, 524] on button "Zoom out" at bounding box center [1184, 528] width 18 height 18
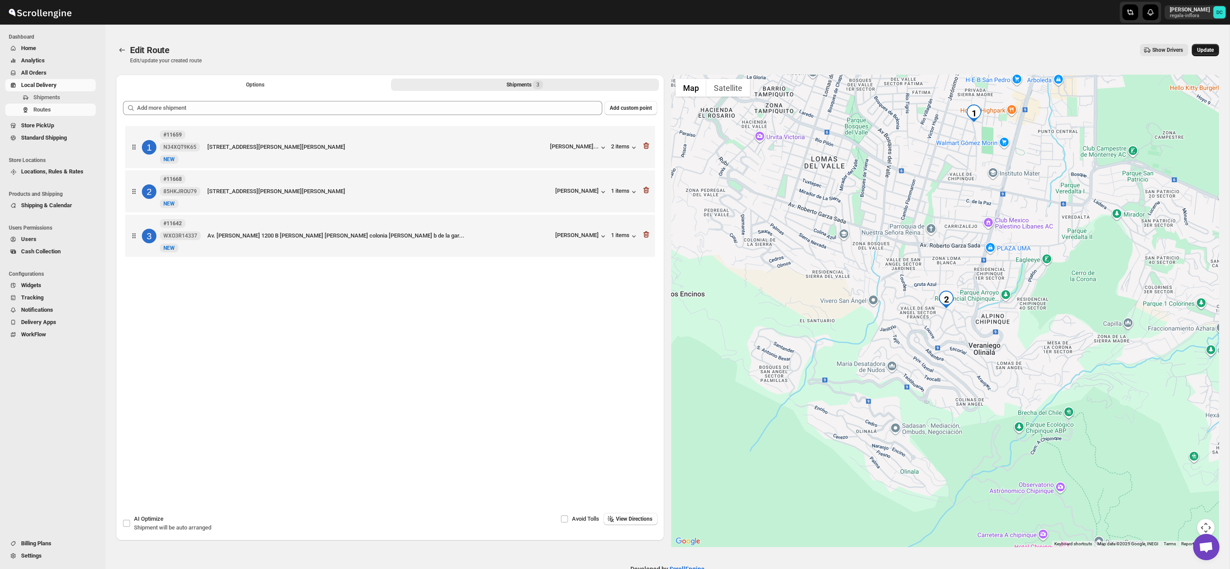
click at [1199, 54] on button "Update" at bounding box center [1205, 50] width 27 height 12
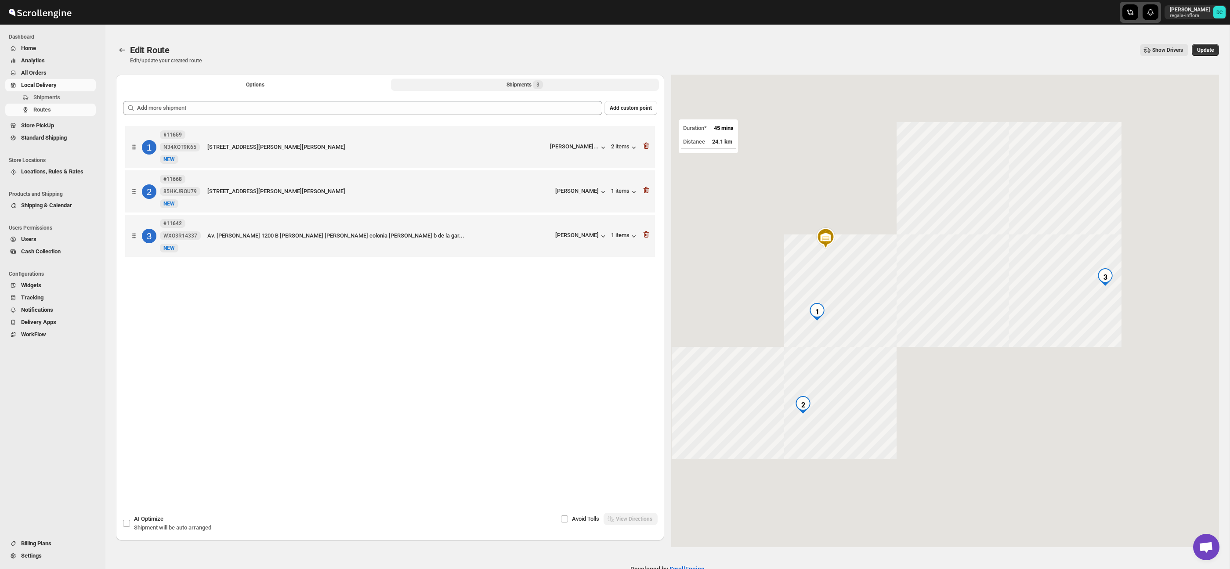
scroll to position [5, 0]
